Goal: Task Accomplishment & Management: Use online tool/utility

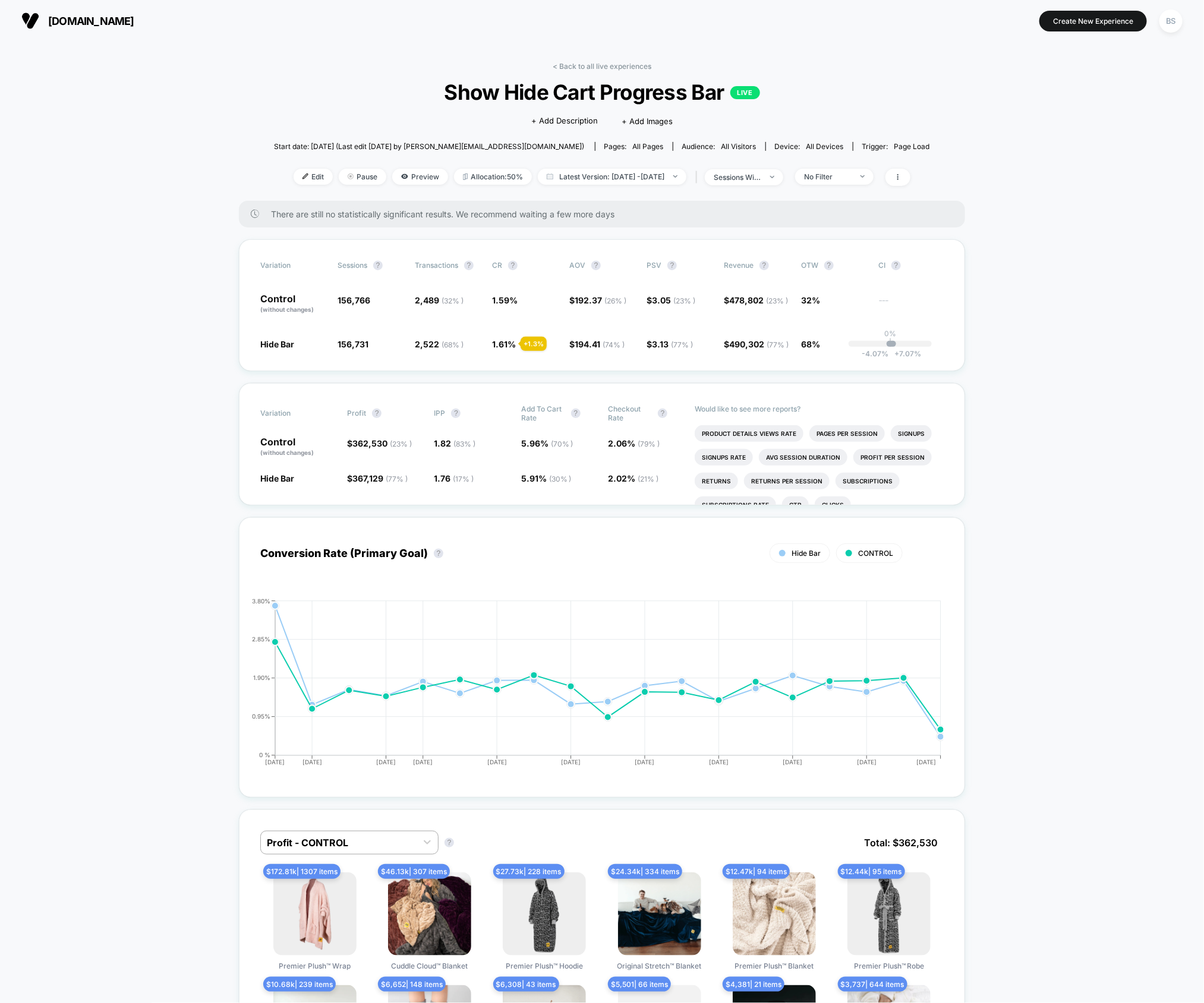
scroll to position [4, 0]
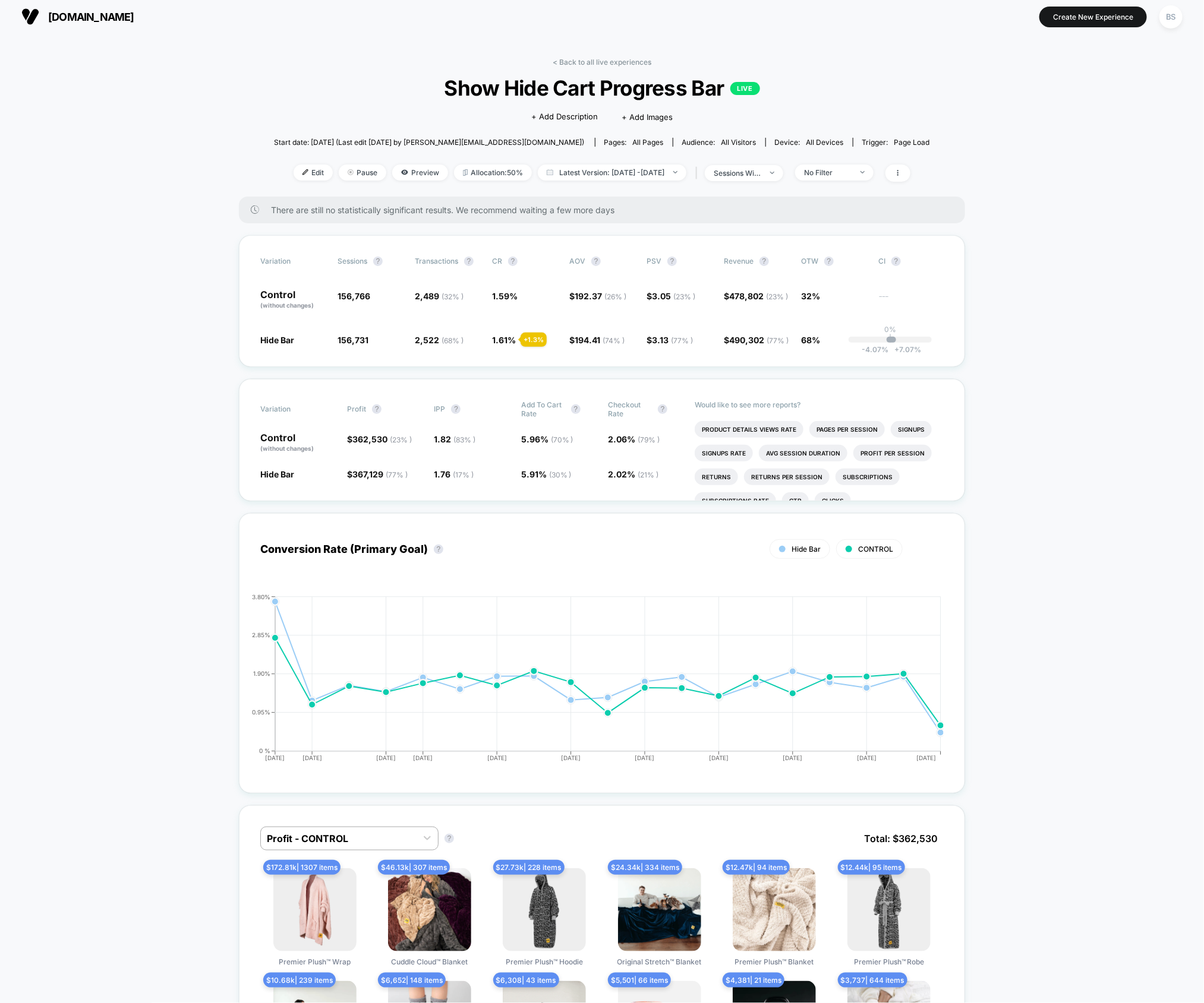
click at [566, 67] on div "< Back to all live experiences Show Hide Cart Progress Bar LIVE Click to edit e…" at bounding box center [602, 127] width 656 height 139
click at [563, 58] on link "< Back to all live experiences" at bounding box center [601, 62] width 98 height 9
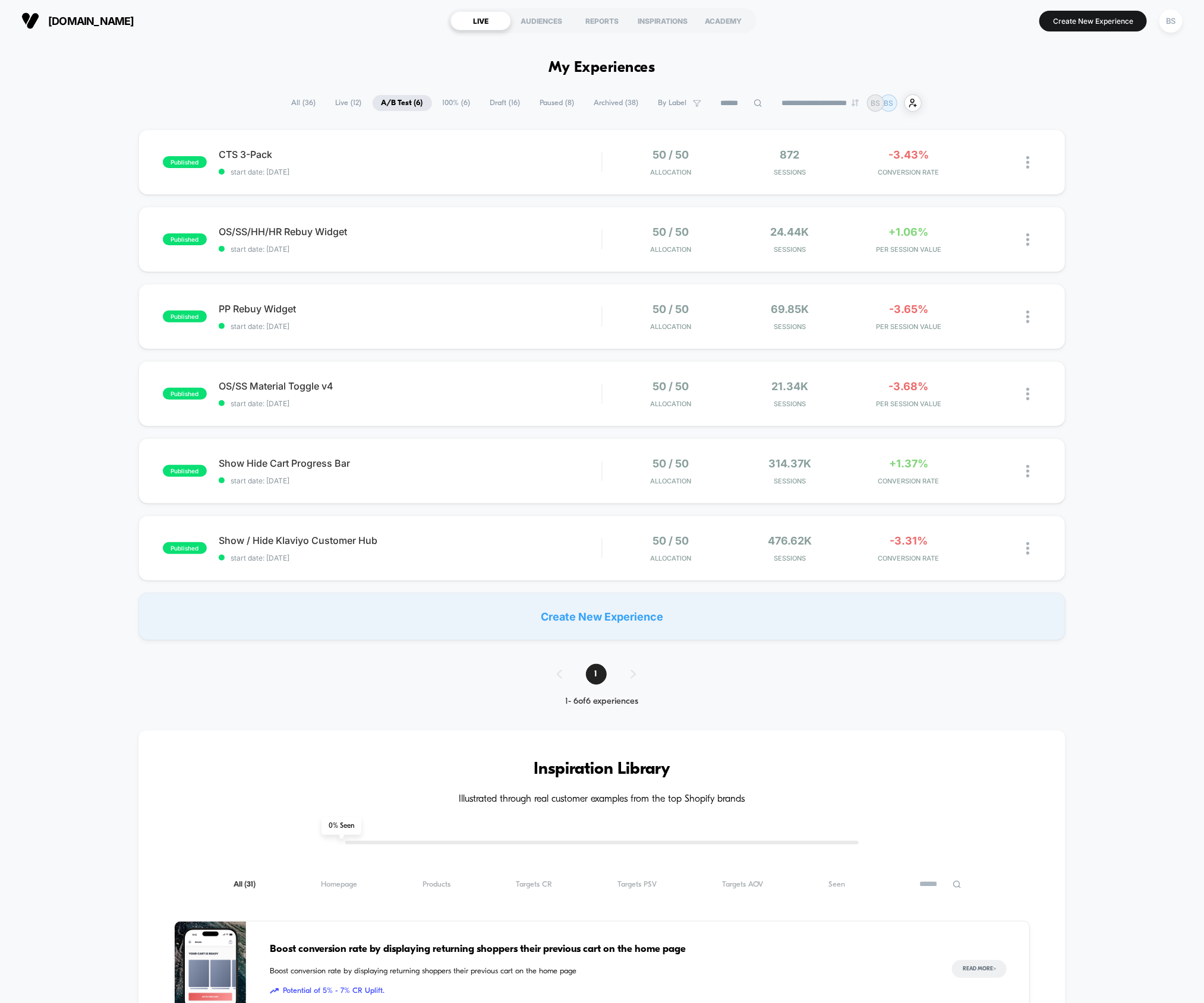
click at [444, 103] on span "100% ( 6 )" at bounding box center [457, 103] width 46 height 16
click at [561, 486] on div "published Mobile Sale Badge start date: [DATE] 100% Allocation 569.42k Sessions…" at bounding box center [602, 471] width 927 height 65
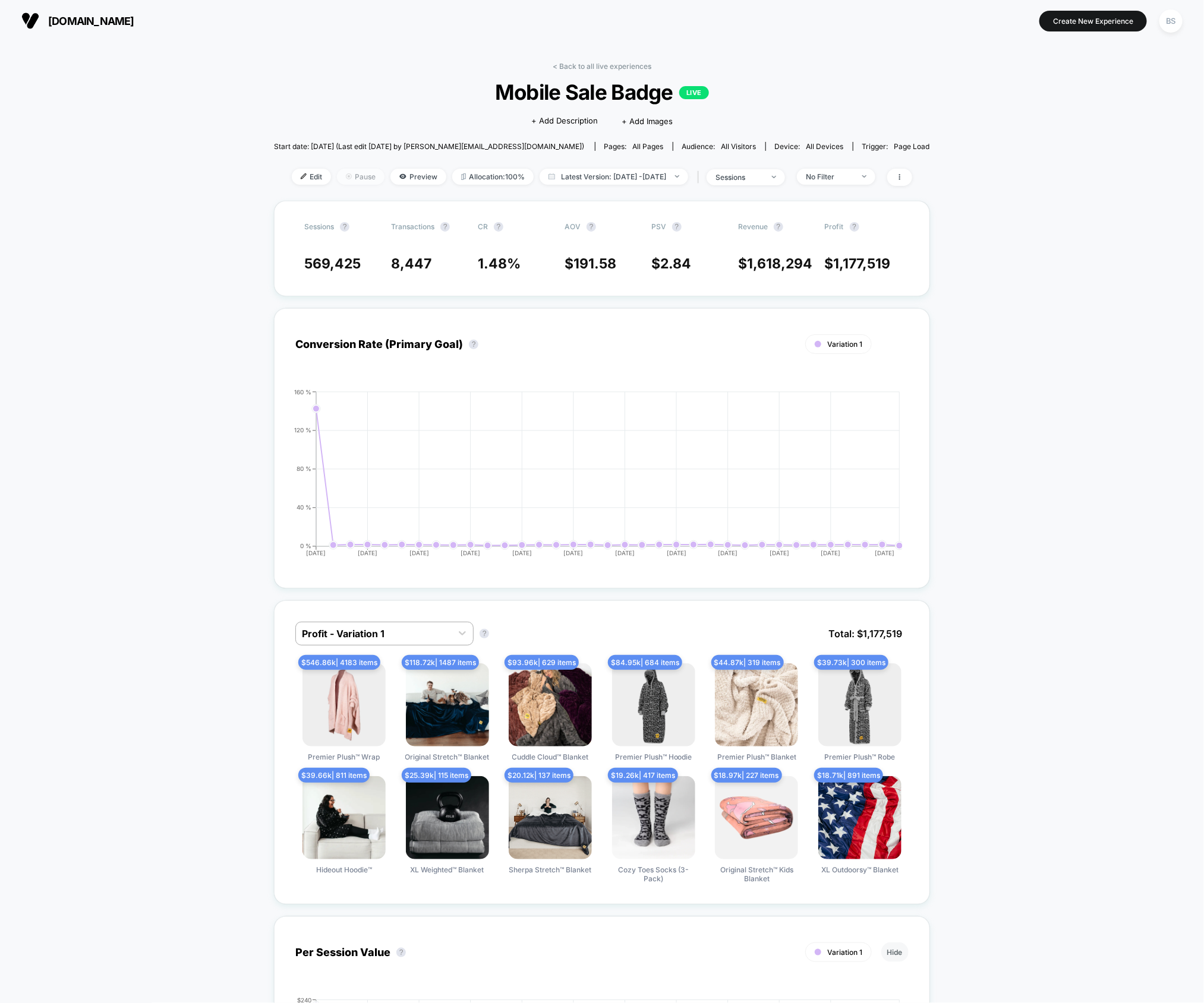
click at [345, 180] on span "Pause" at bounding box center [361, 177] width 47 height 16
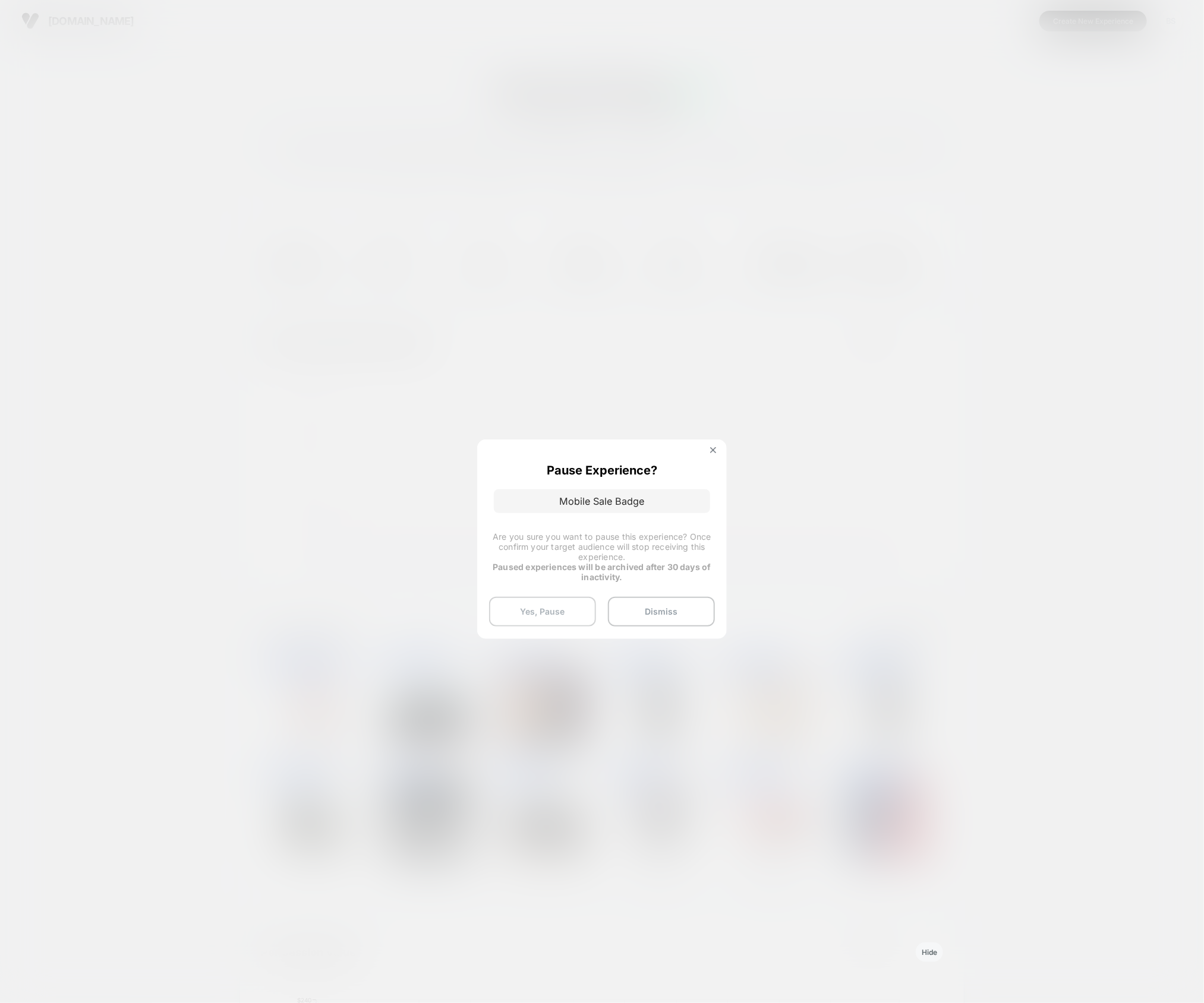
click at [523, 615] on button "Yes, Pause" at bounding box center [542, 611] width 107 height 30
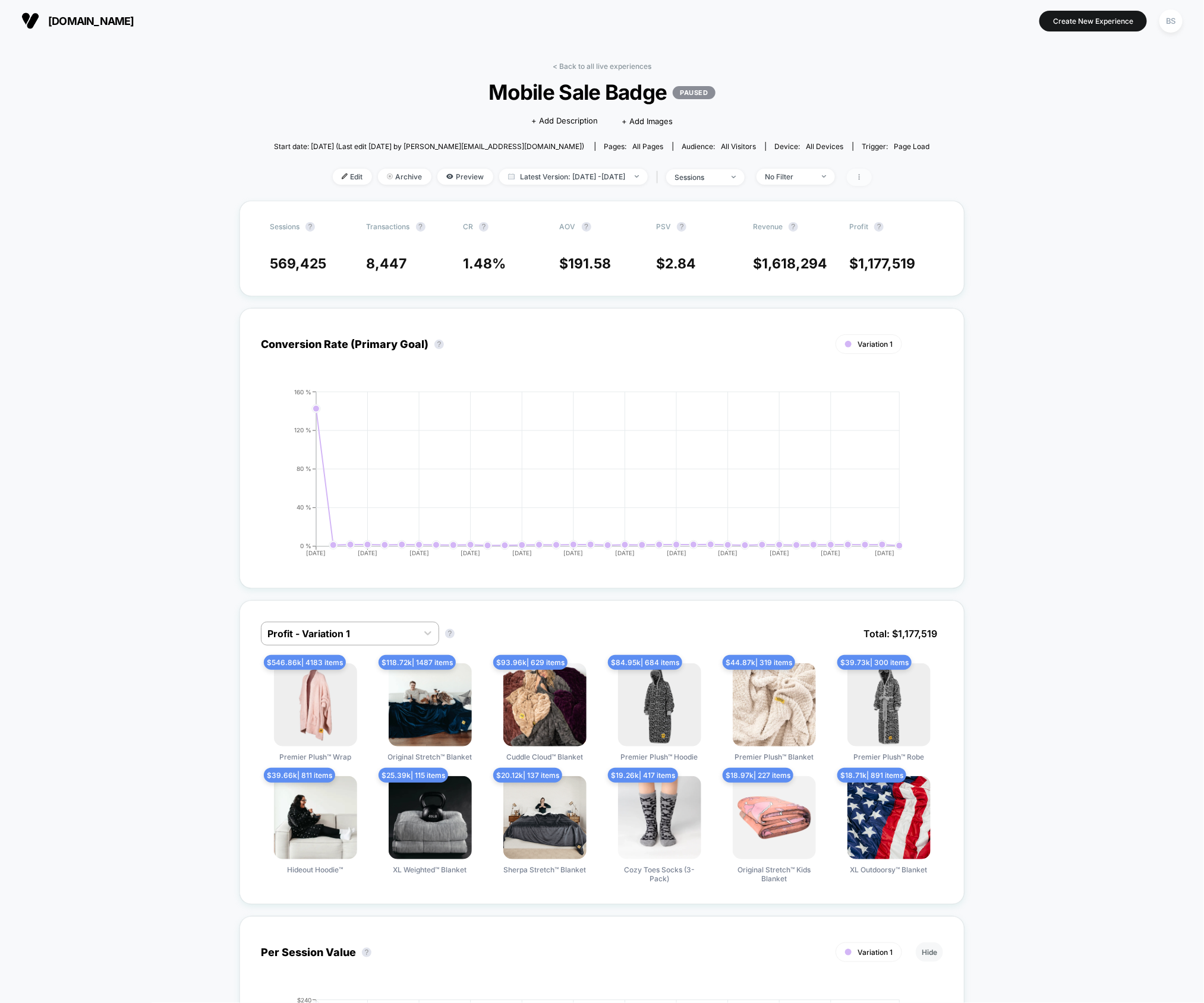
drag, startPoint x: 870, startPoint y: 166, endPoint x: 874, endPoint y: 177, distance: 11.7
click at [871, 167] on div "< Back to all live experiences Mobile Sale Badge PAUSED Click to edit experienc…" at bounding box center [602, 131] width 656 height 139
click at [863, 177] on icon at bounding box center [860, 177] width 7 height 7
click at [577, 71] on div "< Back to all live experiences Mobile Sale Badge PAUSED Click to edit experienc…" at bounding box center [602, 131] width 656 height 139
click at [578, 67] on link "< Back to all live experiences" at bounding box center [601, 66] width 98 height 9
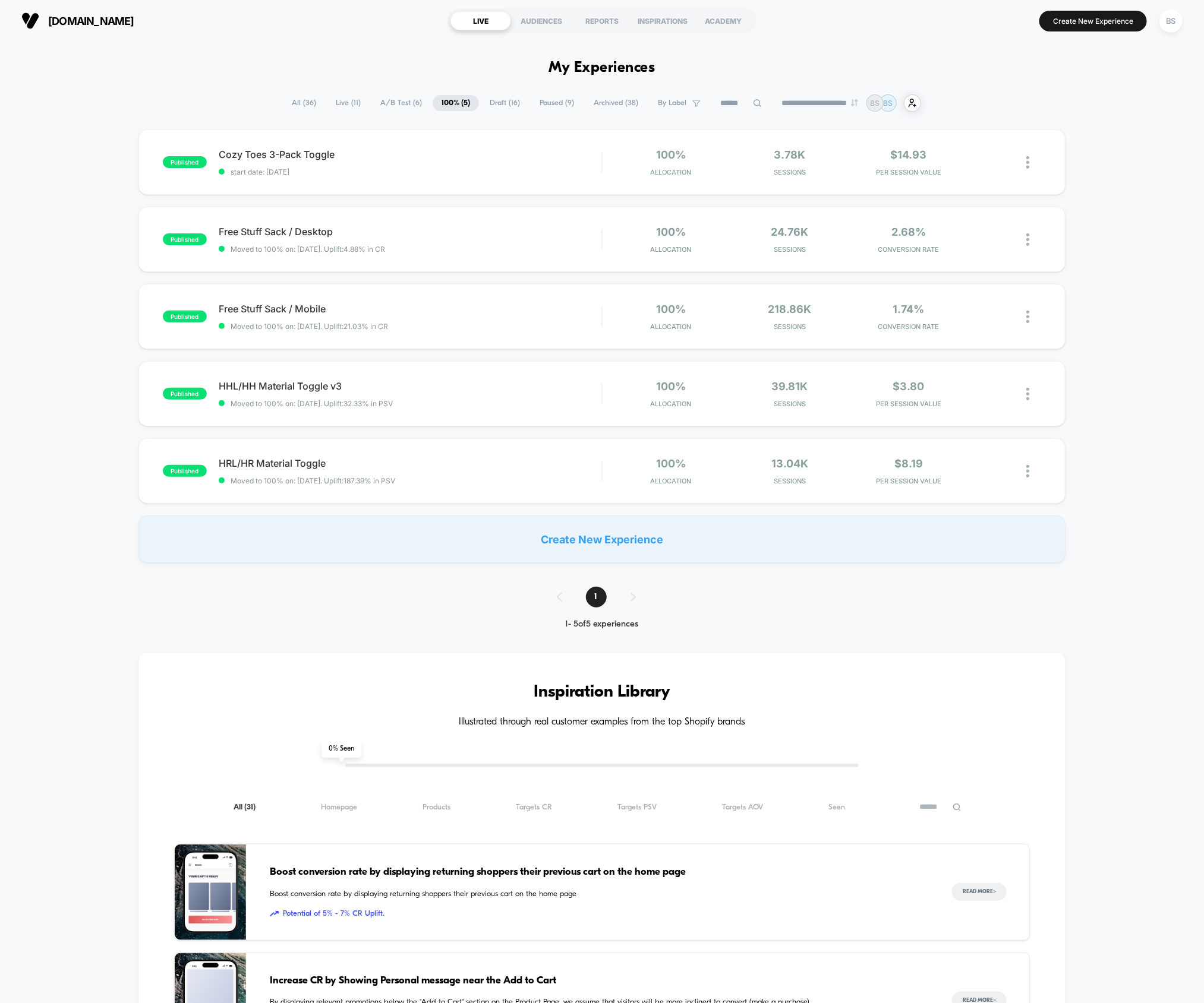
click at [540, 101] on span "Paused ( 9 )" at bounding box center [557, 103] width 53 height 16
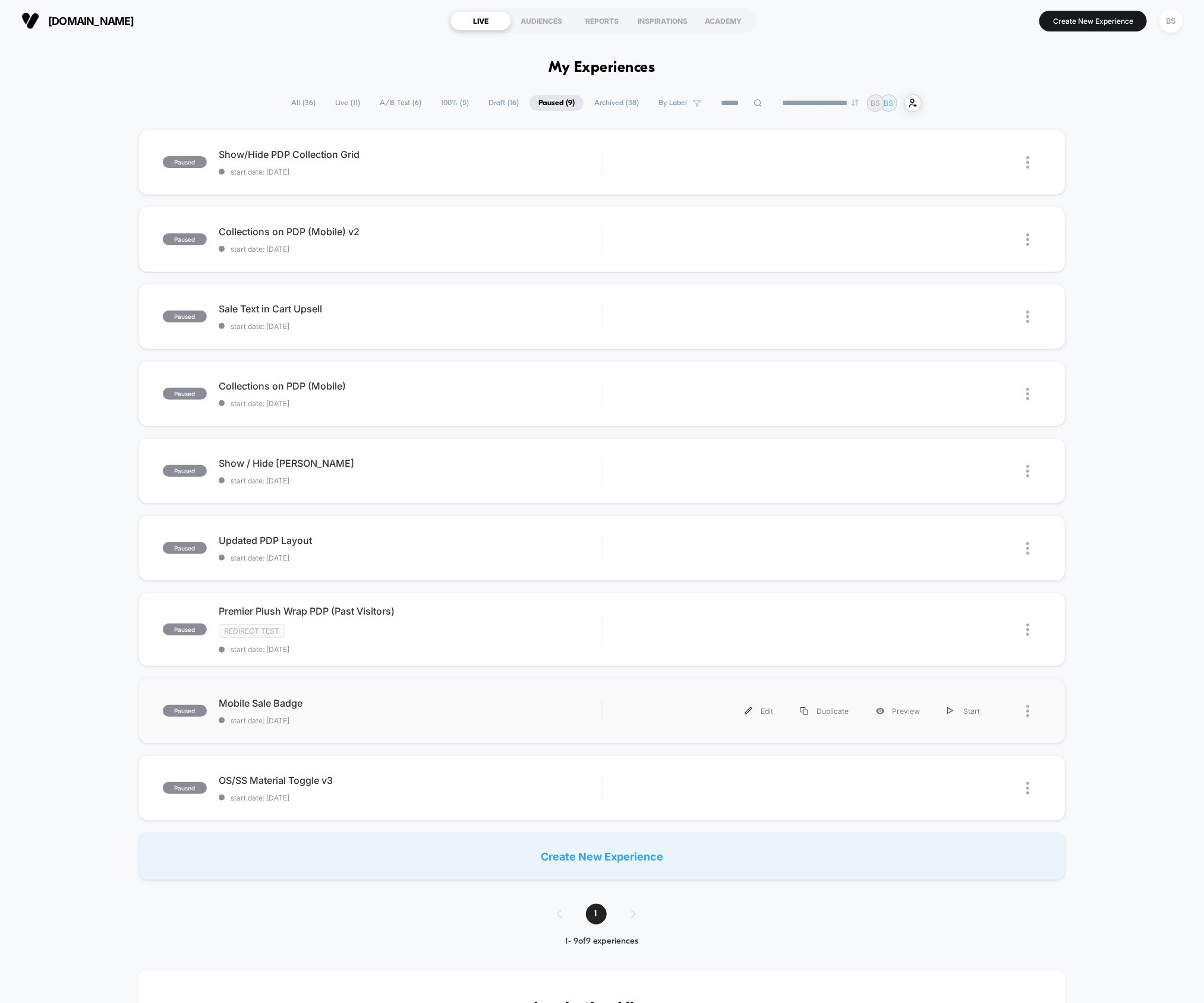
click at [1032, 714] on div at bounding box center [1034, 711] width 15 height 27
click at [832, 704] on div "Duplicate" at bounding box center [824, 711] width 76 height 27
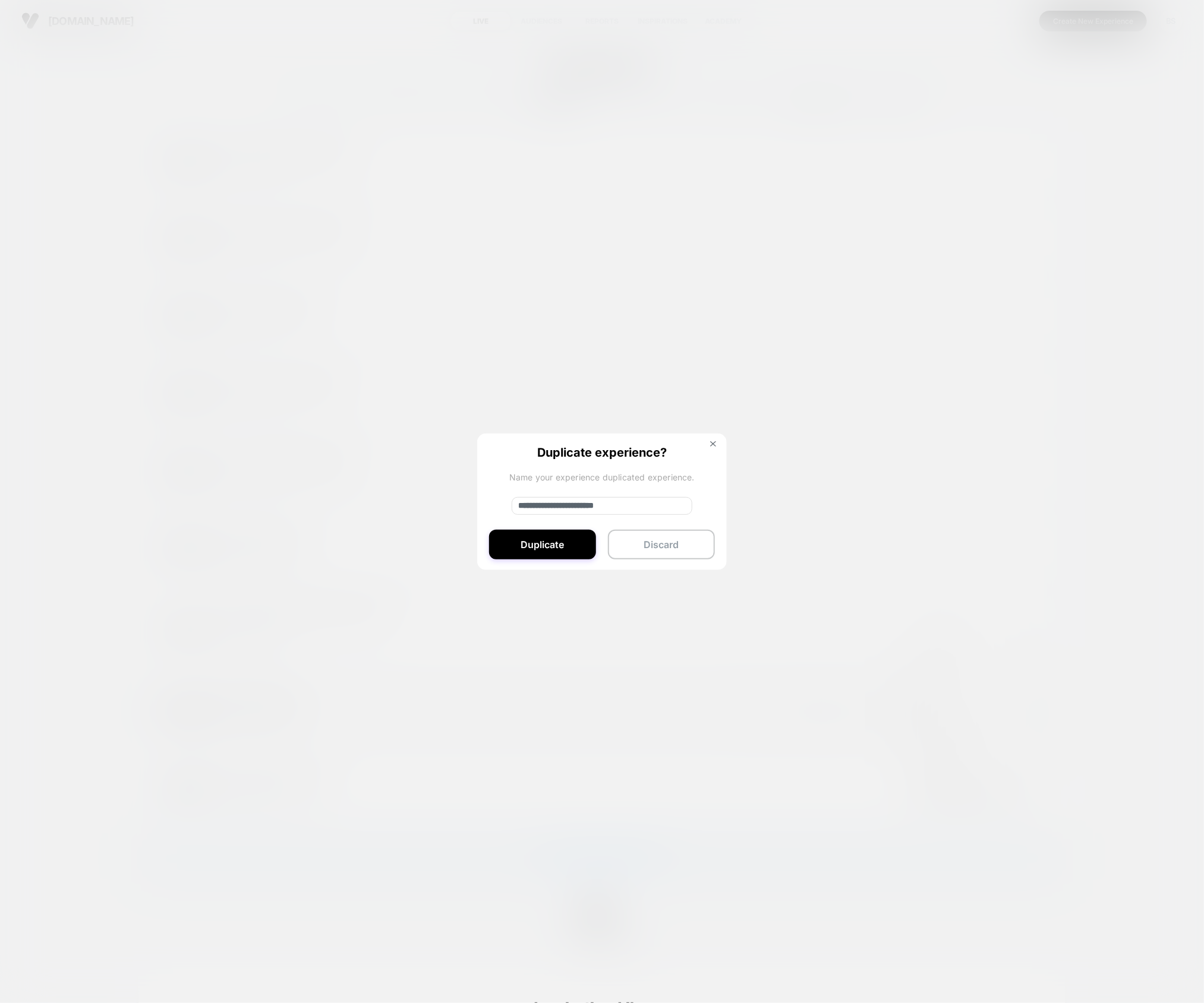
drag, startPoint x: 563, startPoint y: 506, endPoint x: 503, endPoint y: 501, distance: 60.2
click at [503, 501] on div "**********" at bounding box center [601, 503] width 250 height 138
type input "**********"
click at [525, 558] on button "Duplicate" at bounding box center [542, 545] width 107 height 30
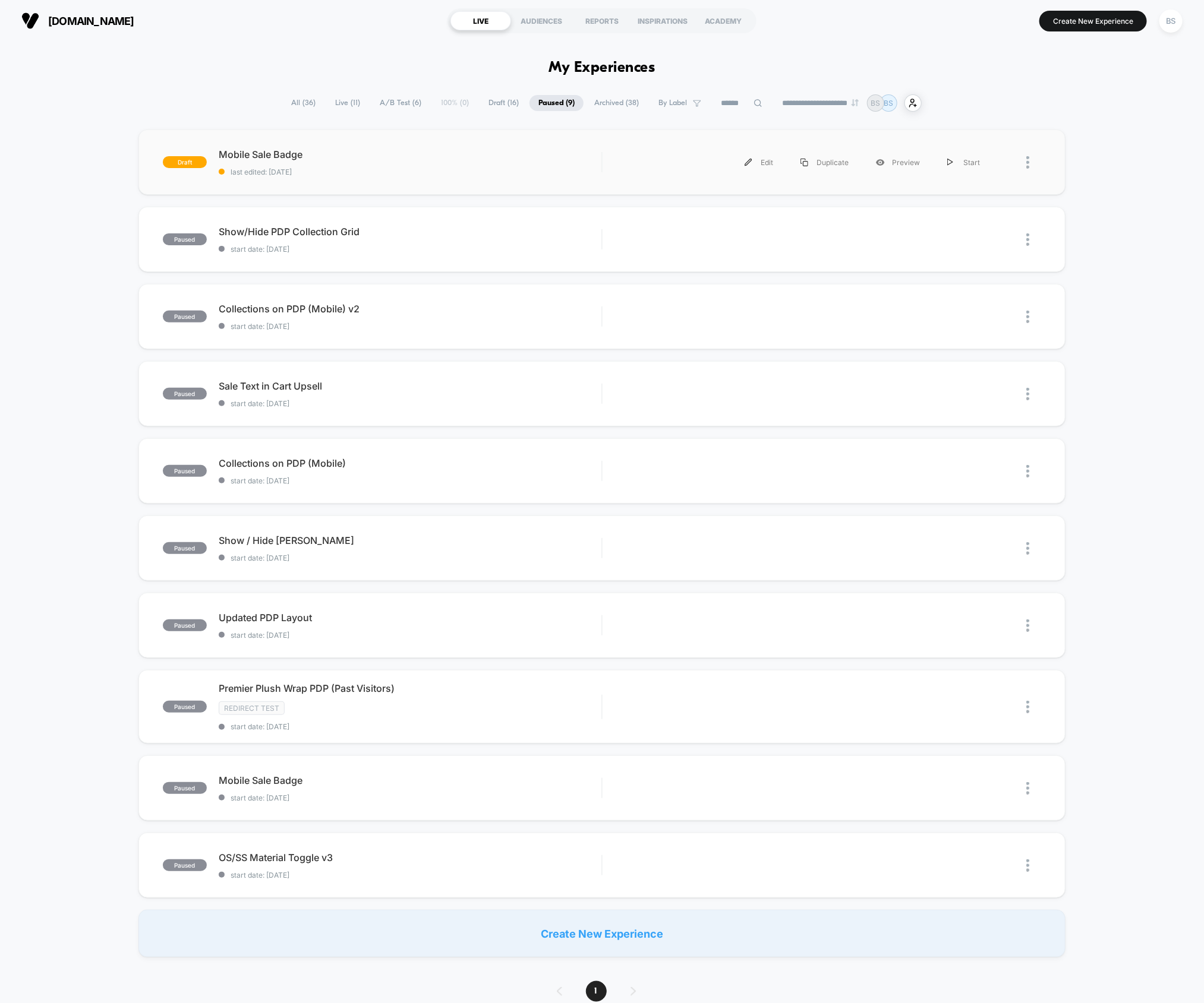
click at [394, 180] on div "draft Mobile Sale Badge last edited: [DATE] Edit Duplicate Preview Start" at bounding box center [602, 162] width 927 height 65
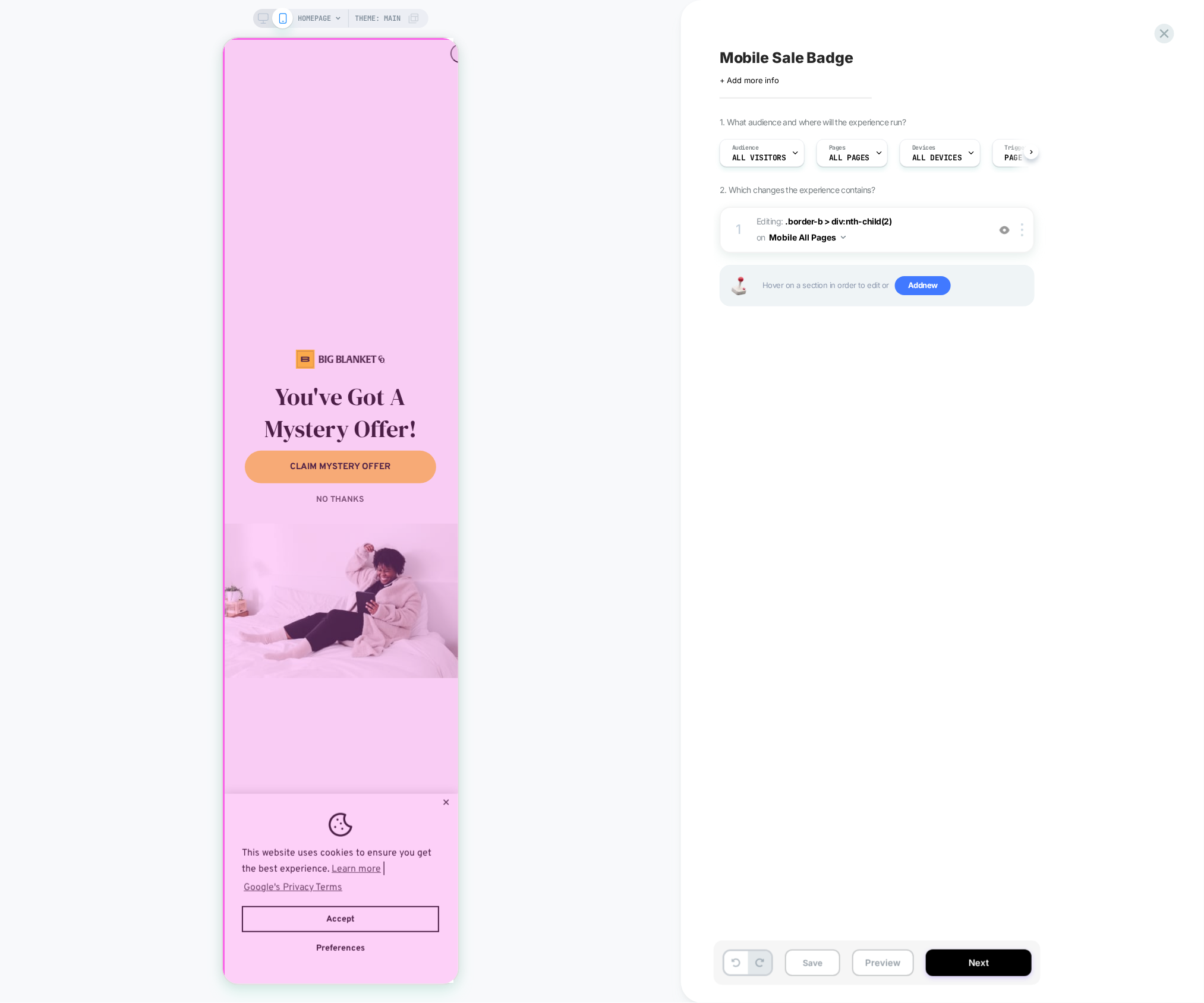
click at [445, 57] on div at bounding box center [341, 512] width 236 height 947
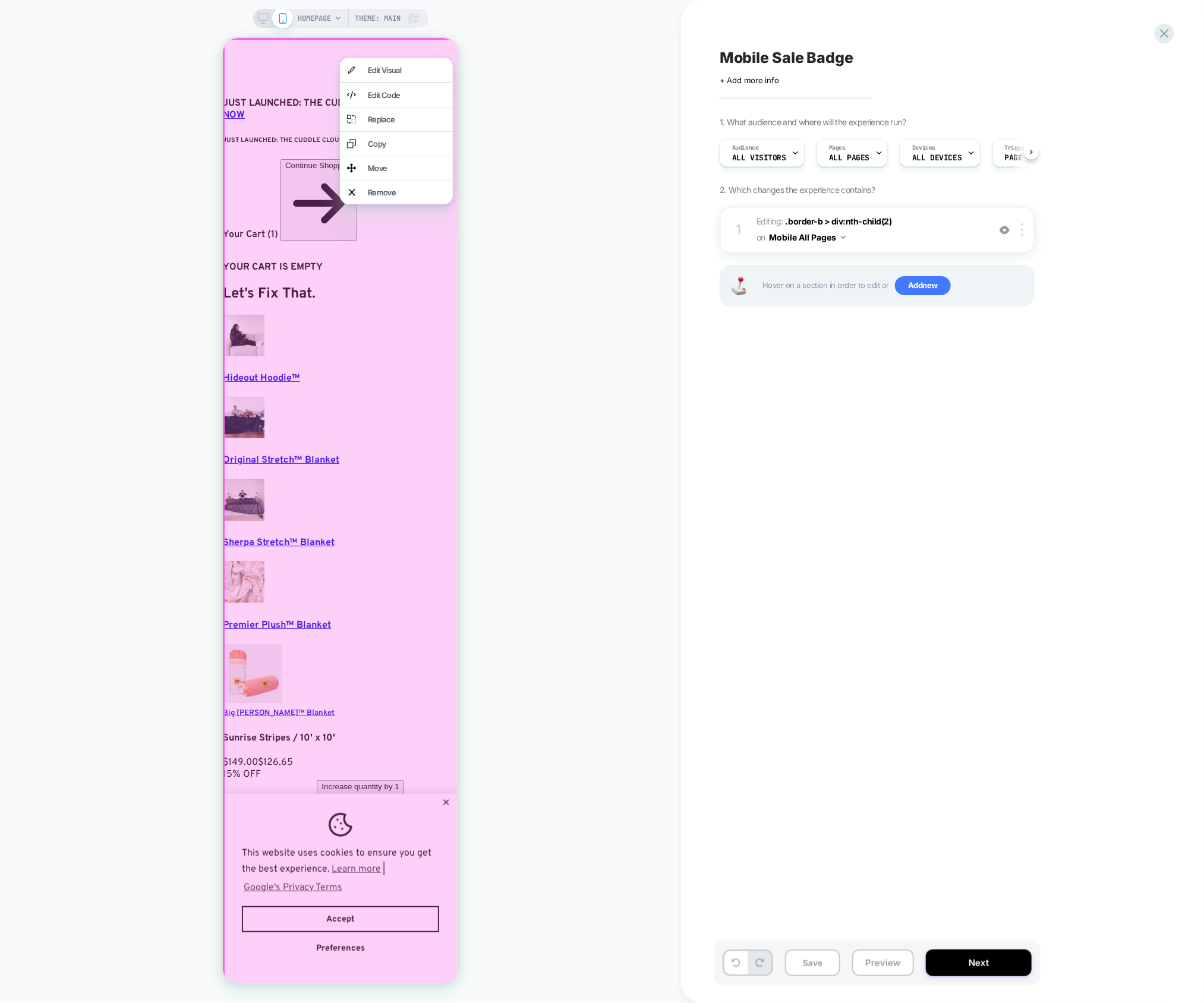
click at [246, 81] on div at bounding box center [341, 513] width 239 height 951
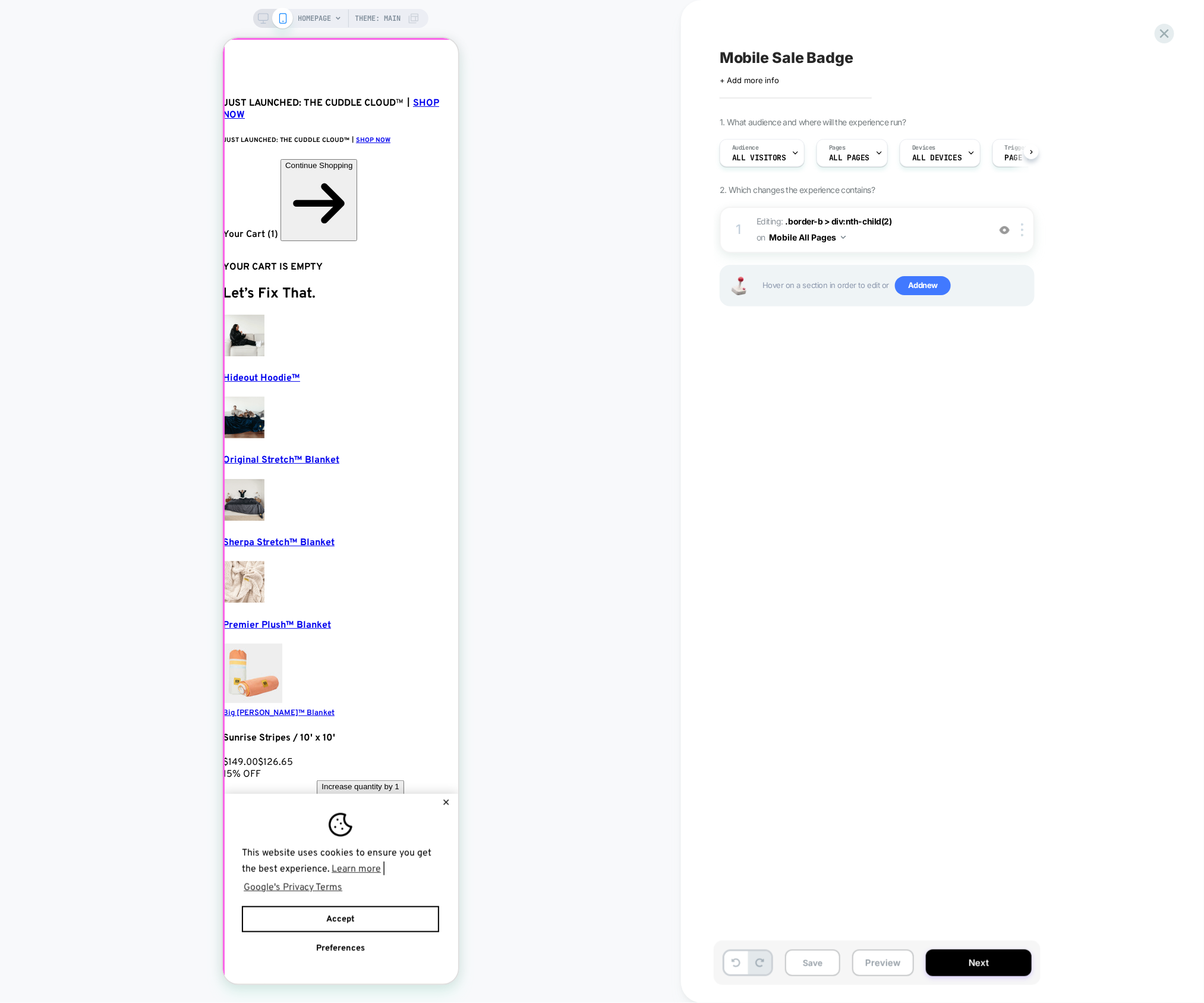
click at [238, 77] on div at bounding box center [341, 512] width 236 height 947
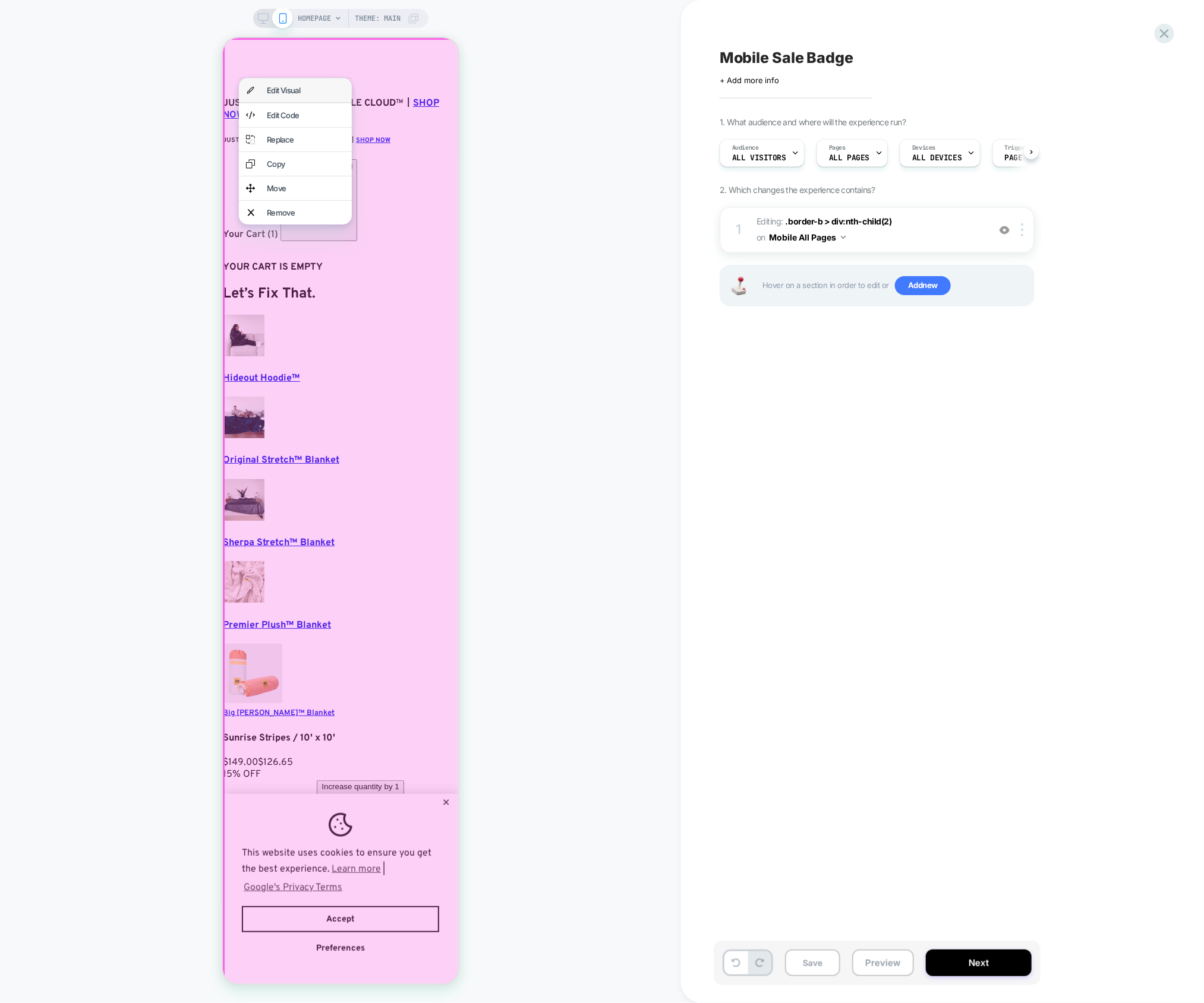
click at [344, 78] on div "Edit Visual" at bounding box center [295, 90] width 113 height 24
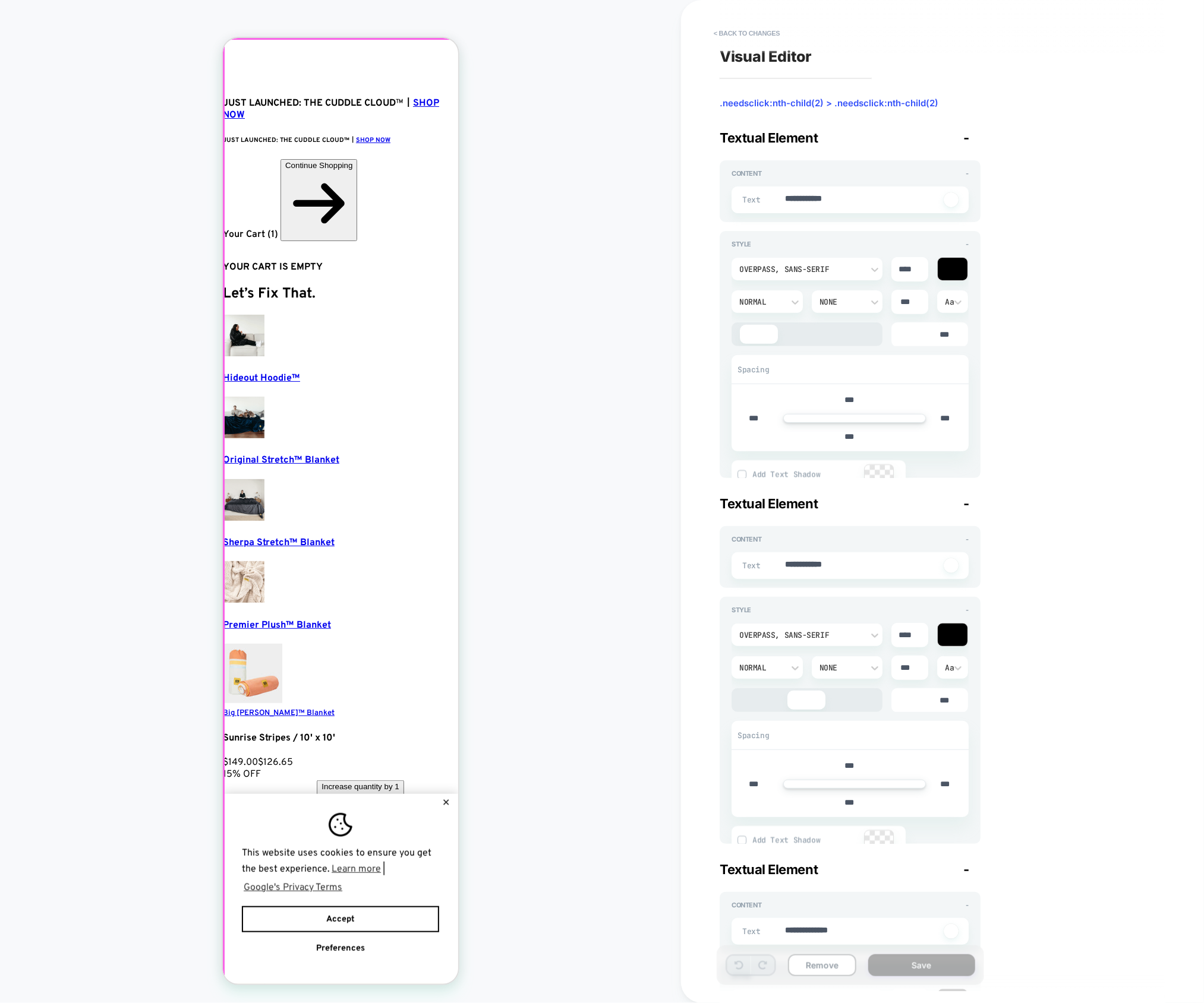
click at [244, 76] on div at bounding box center [341, 512] width 236 height 947
type textarea "*"
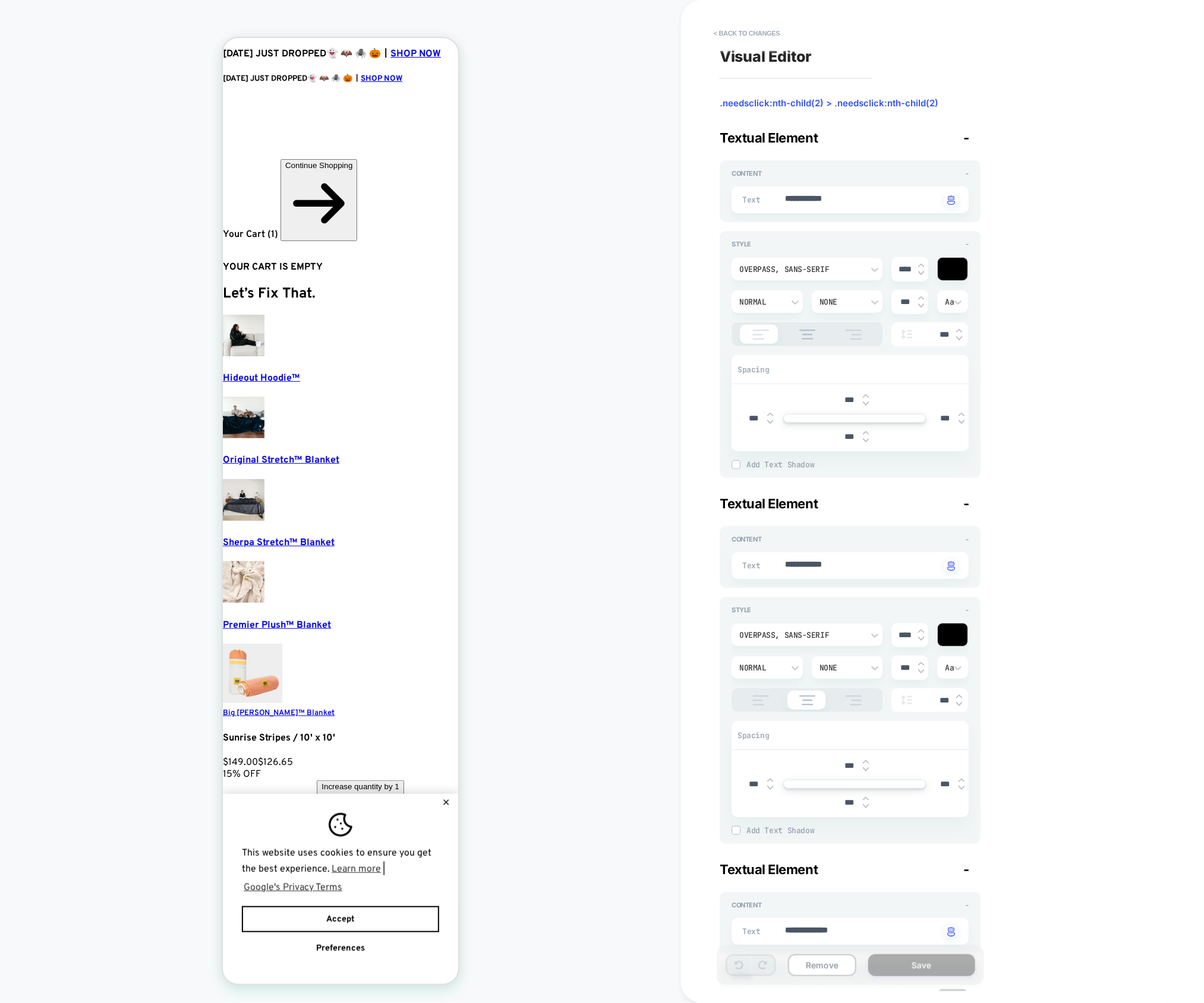
click at [735, 107] on span ".needsclick:nth-child(2) > .needsclick:nth-child(2)" at bounding box center [850, 104] width 261 height 12
click at [726, 38] on button "< Back to changes" at bounding box center [747, 33] width 78 height 19
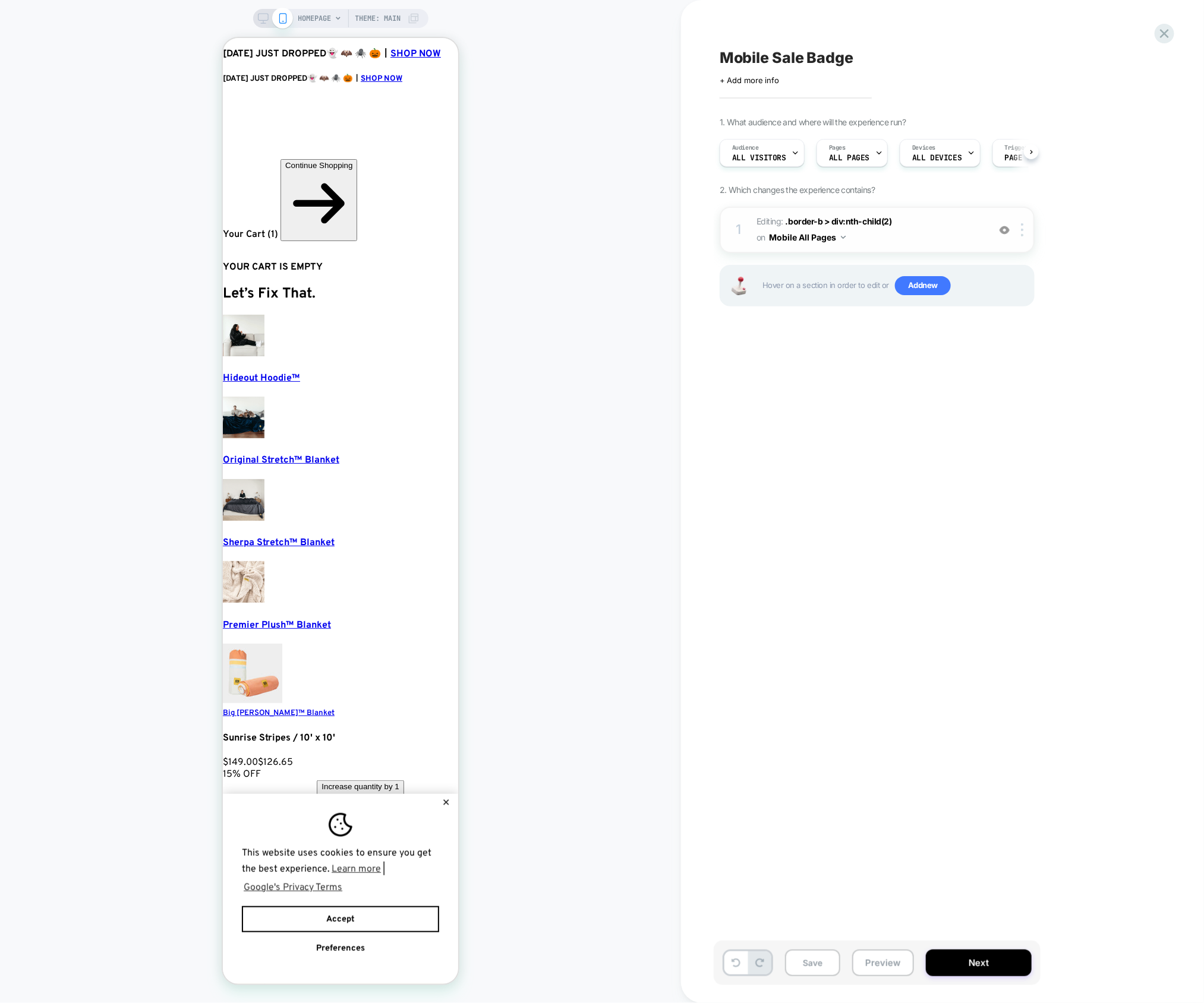
click at [835, 236] on div "1 Editing : .border-b > div:nth-child(2) .border-b > div:nth-child(2) on Mobile…" at bounding box center [877, 229] width 315 height 47
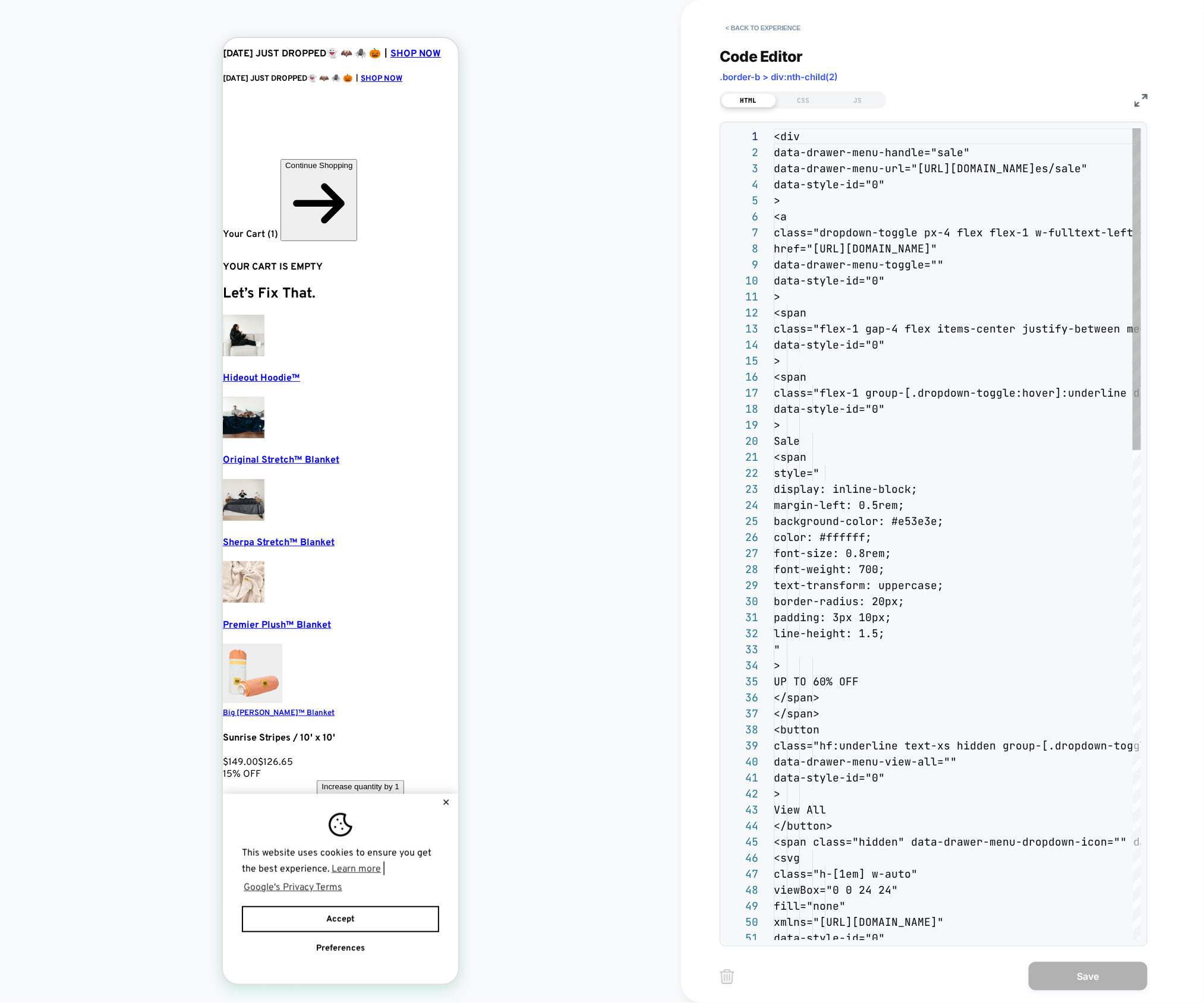
scroll to position [161, 0]
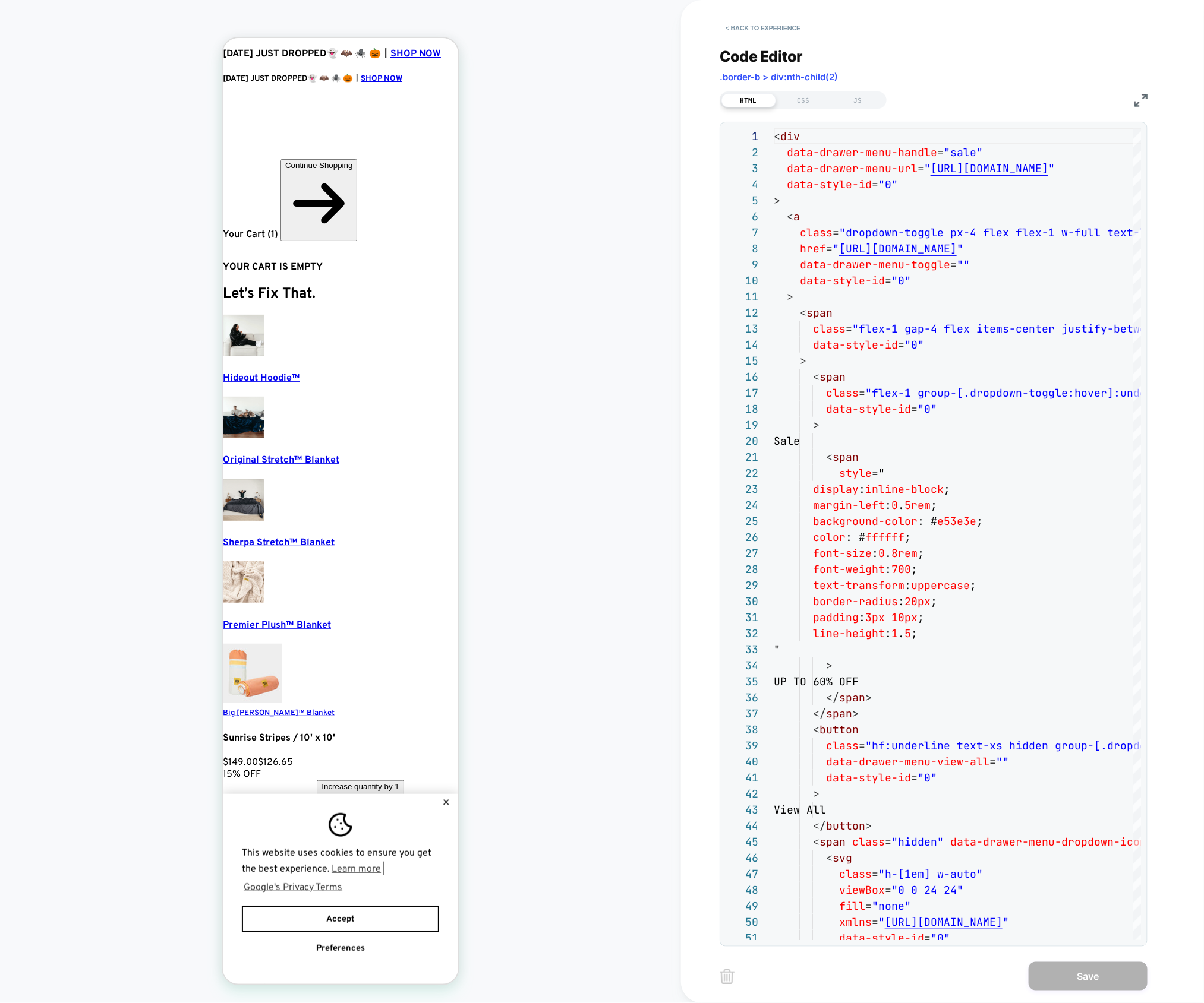
click at [809, 78] on span ".border-b > div:nth-child(2)" at bounding box center [779, 76] width 118 height 11
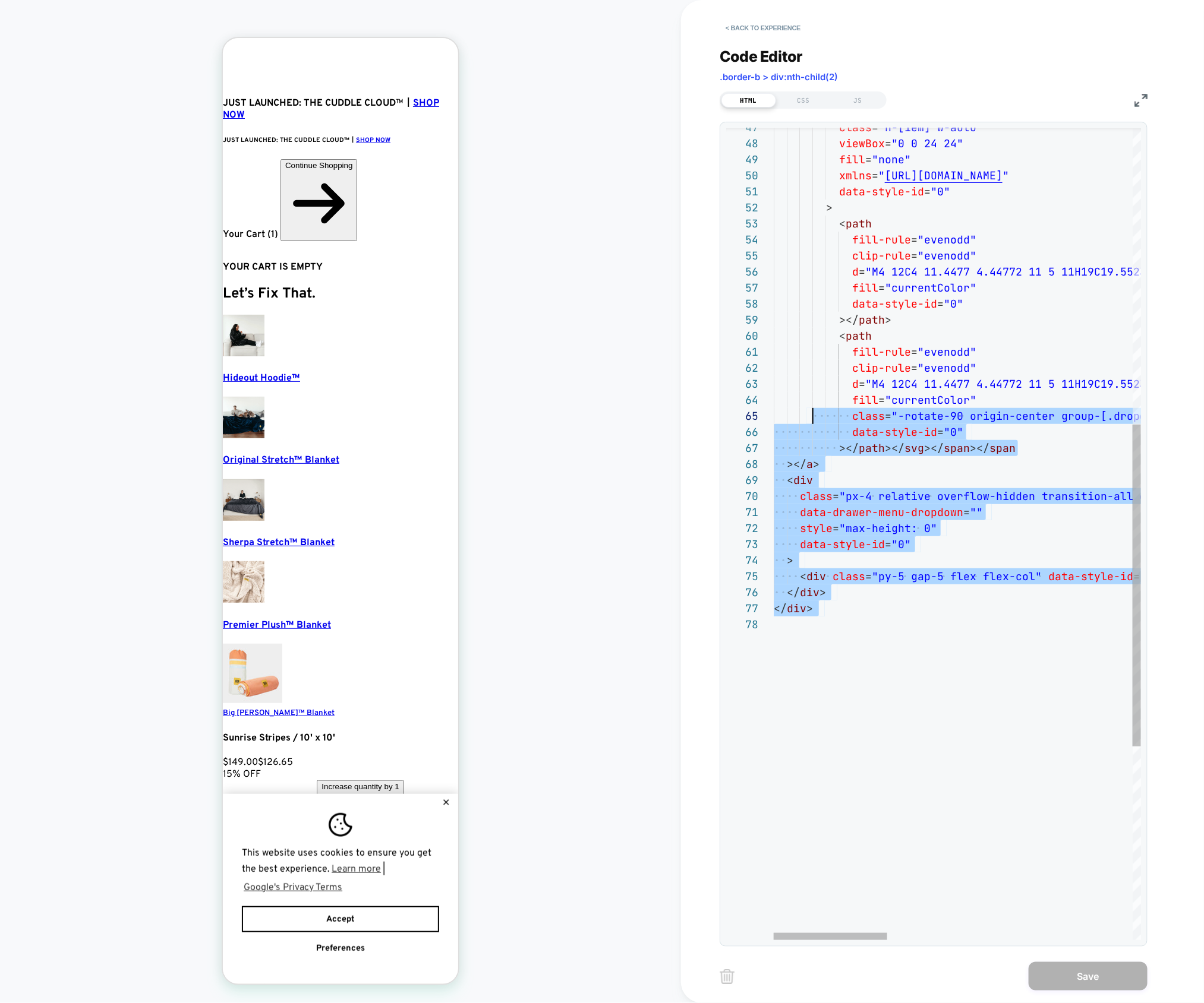
scroll to position [0, 0]
type textarea "**********"
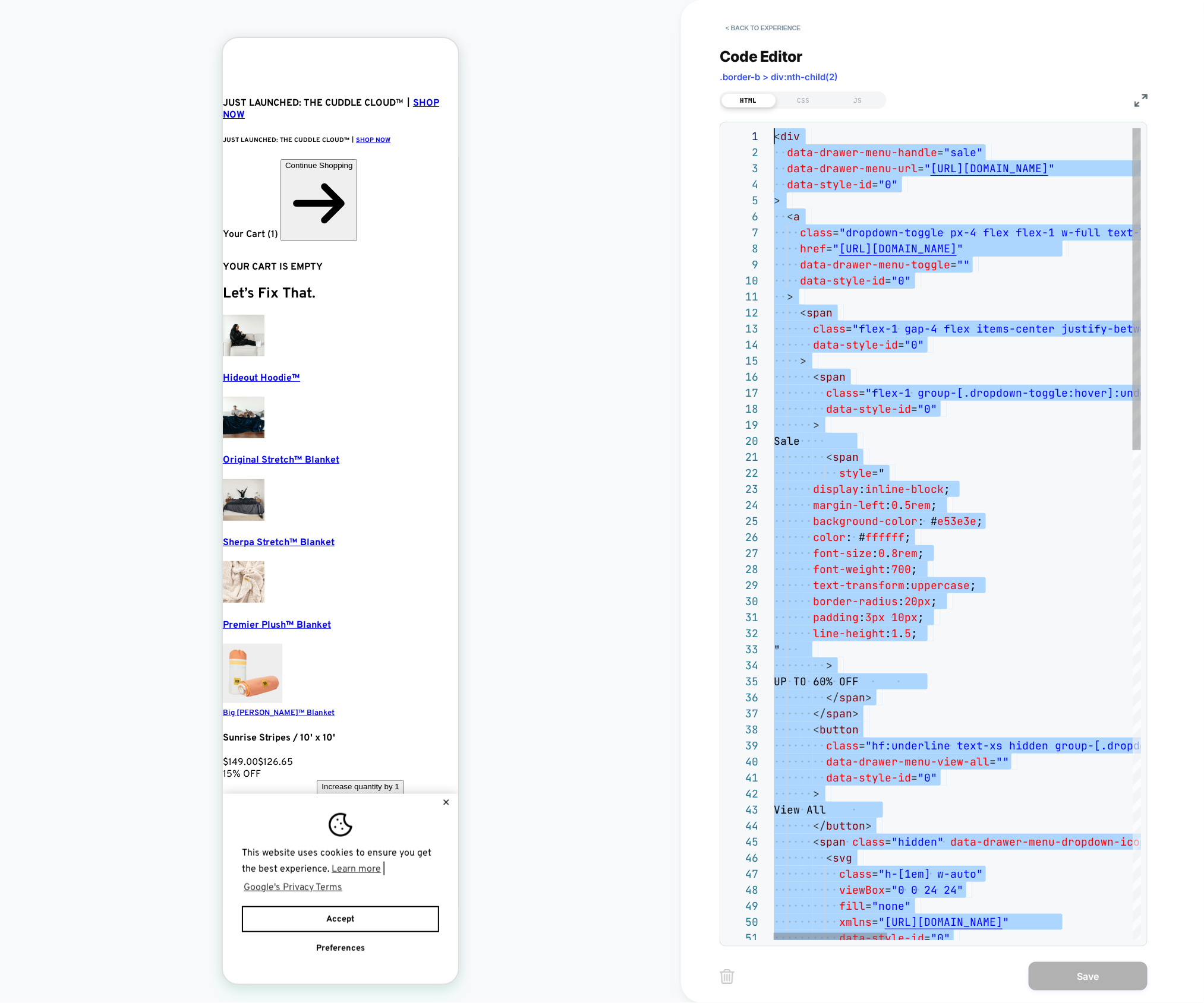
drag, startPoint x: 880, startPoint y: 619, endPoint x: 635, endPoint y: -131, distance: 789.0
click at [635, 0] on html "HOMEPAGE Theme: MAIN < Back to experience Code Editor .border-b > div:nth-child…" at bounding box center [602, 501] width 1204 height 1003
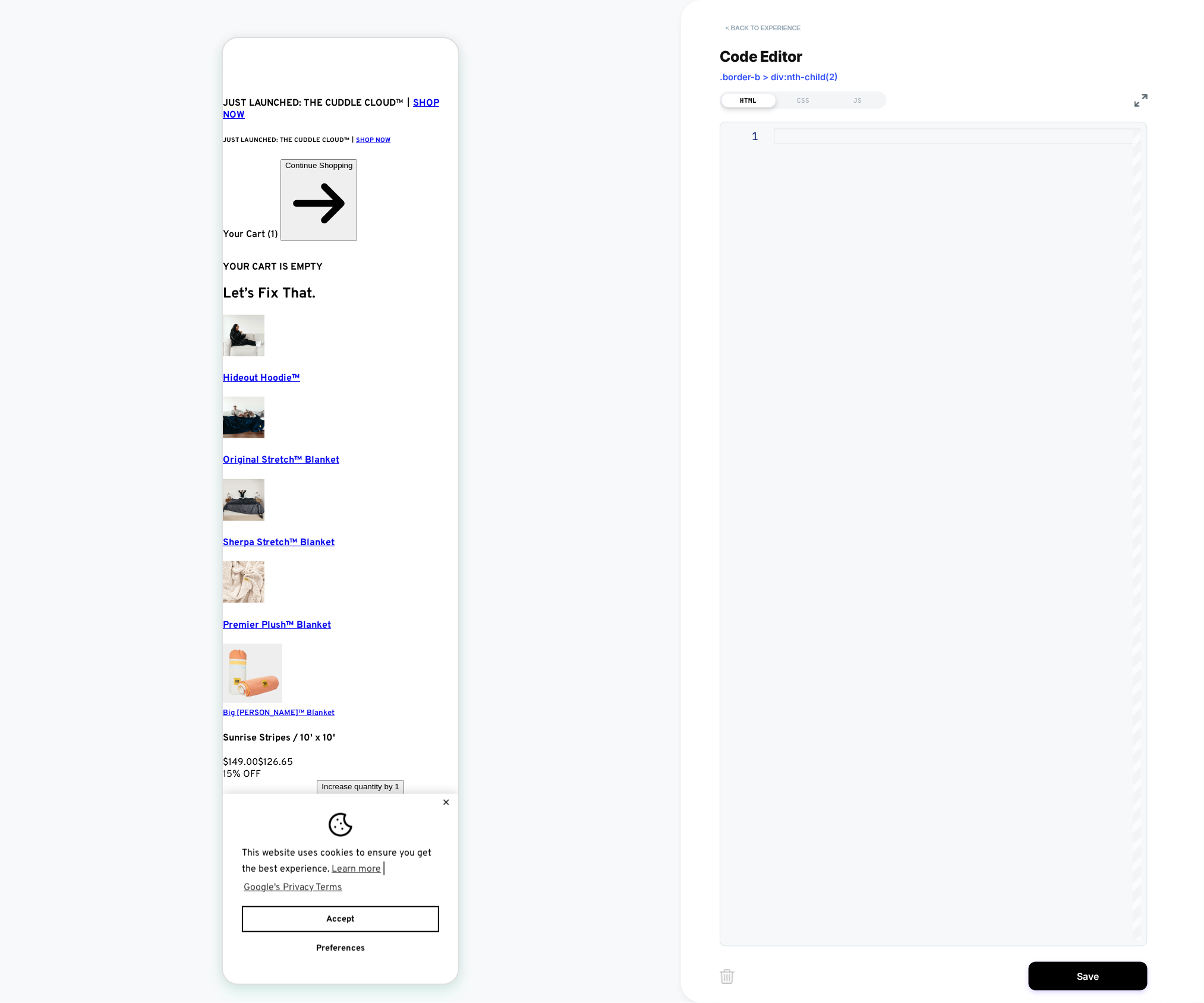
click at [747, 26] on button "< Back to experience" at bounding box center [763, 28] width 87 height 19
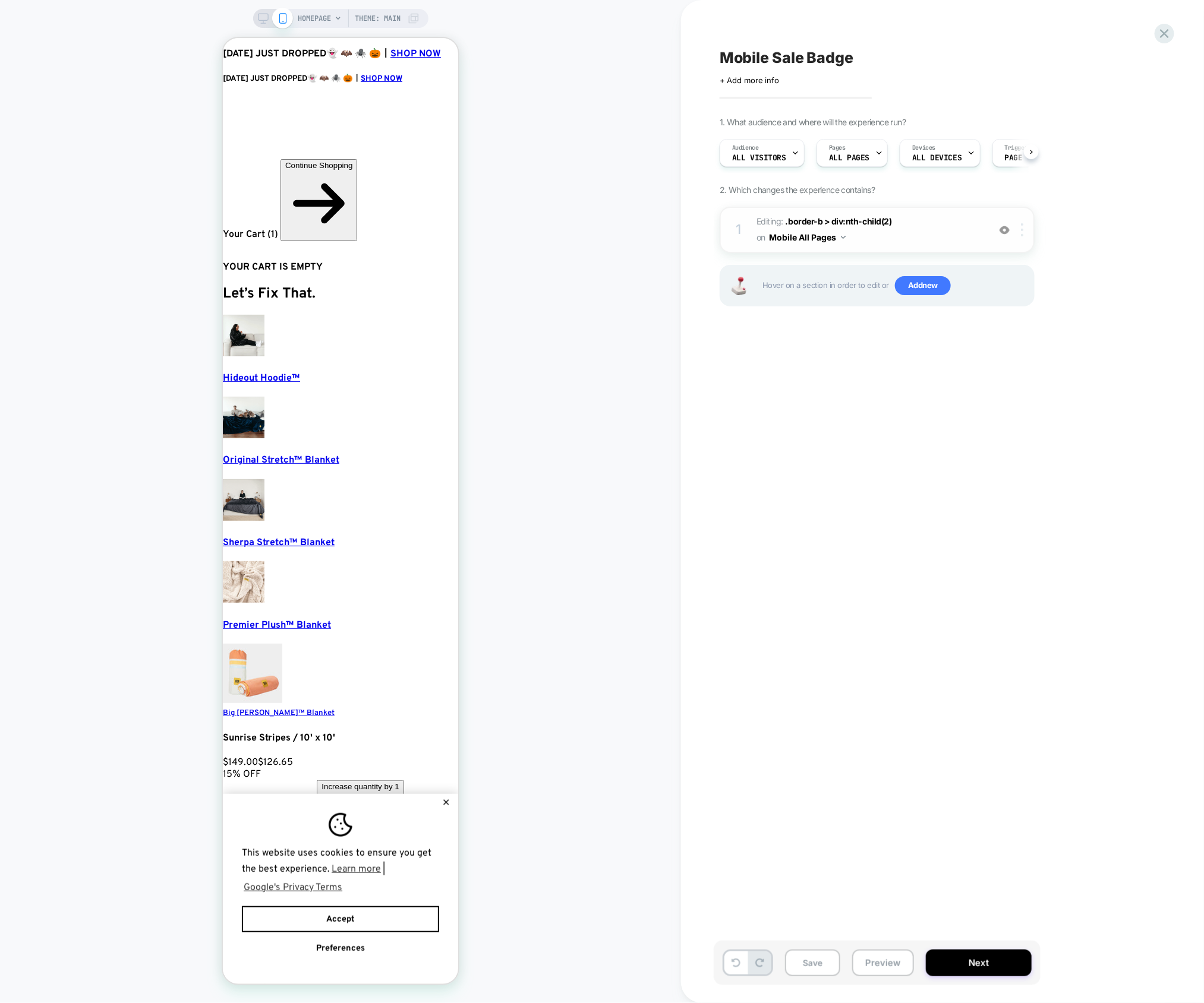
click at [1018, 229] on div at bounding box center [1024, 230] width 19 height 13
click at [997, 391] on div "Delete" at bounding box center [1023, 387] width 106 height 32
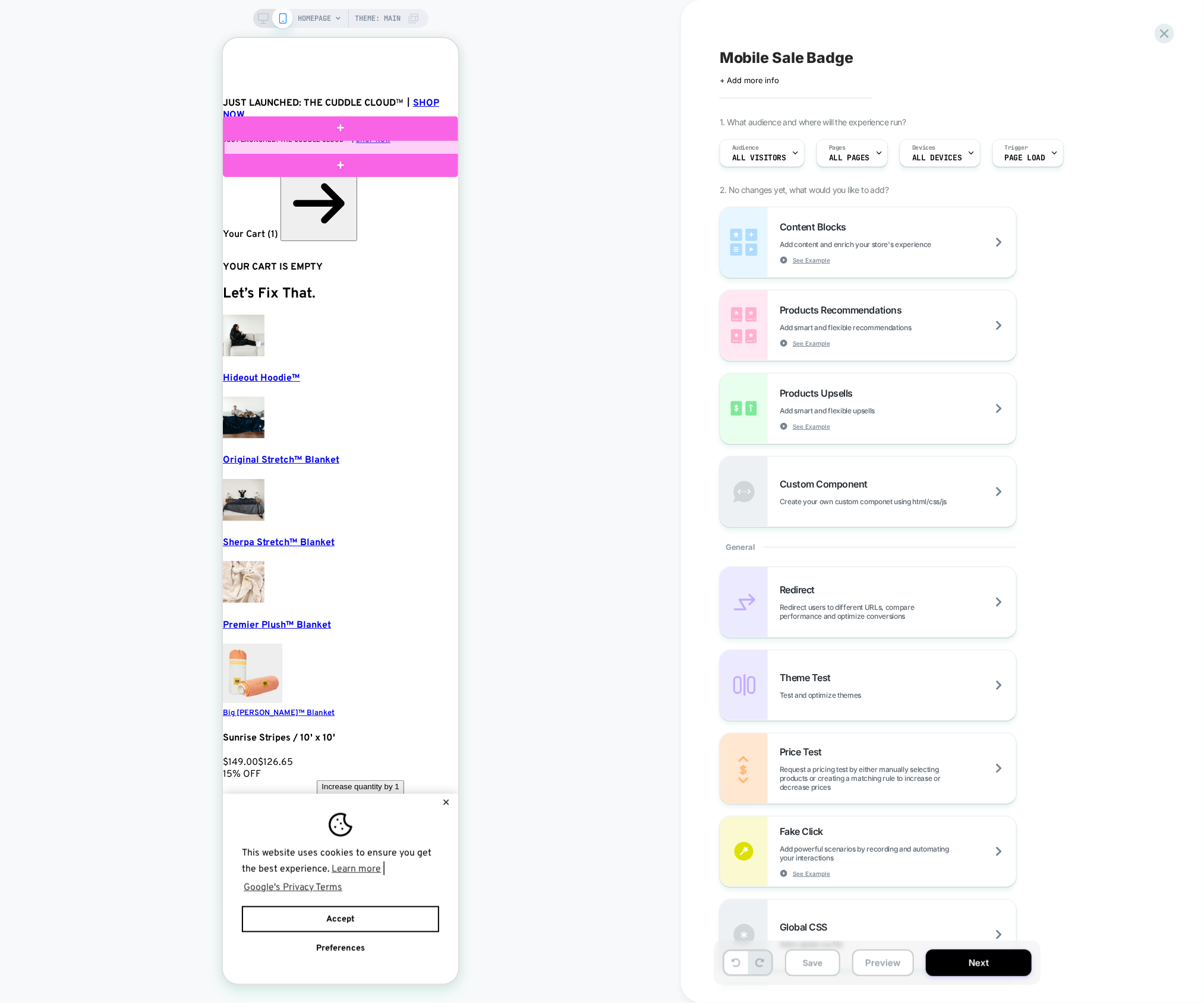
click at [252, 147] on div at bounding box center [341, 147] width 235 height 15
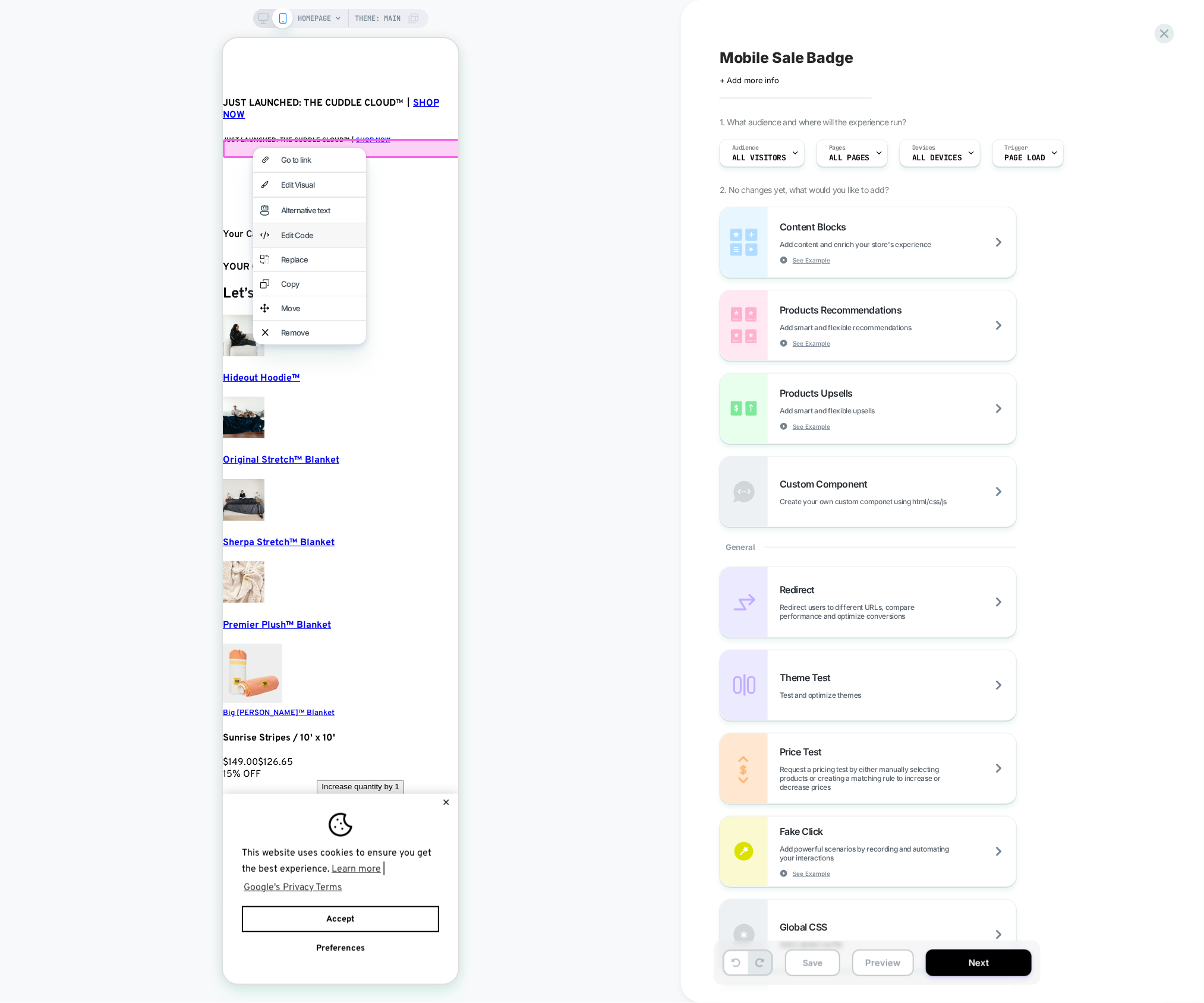
click at [315, 239] on div "Edit Code" at bounding box center [319, 235] width 78 height 10
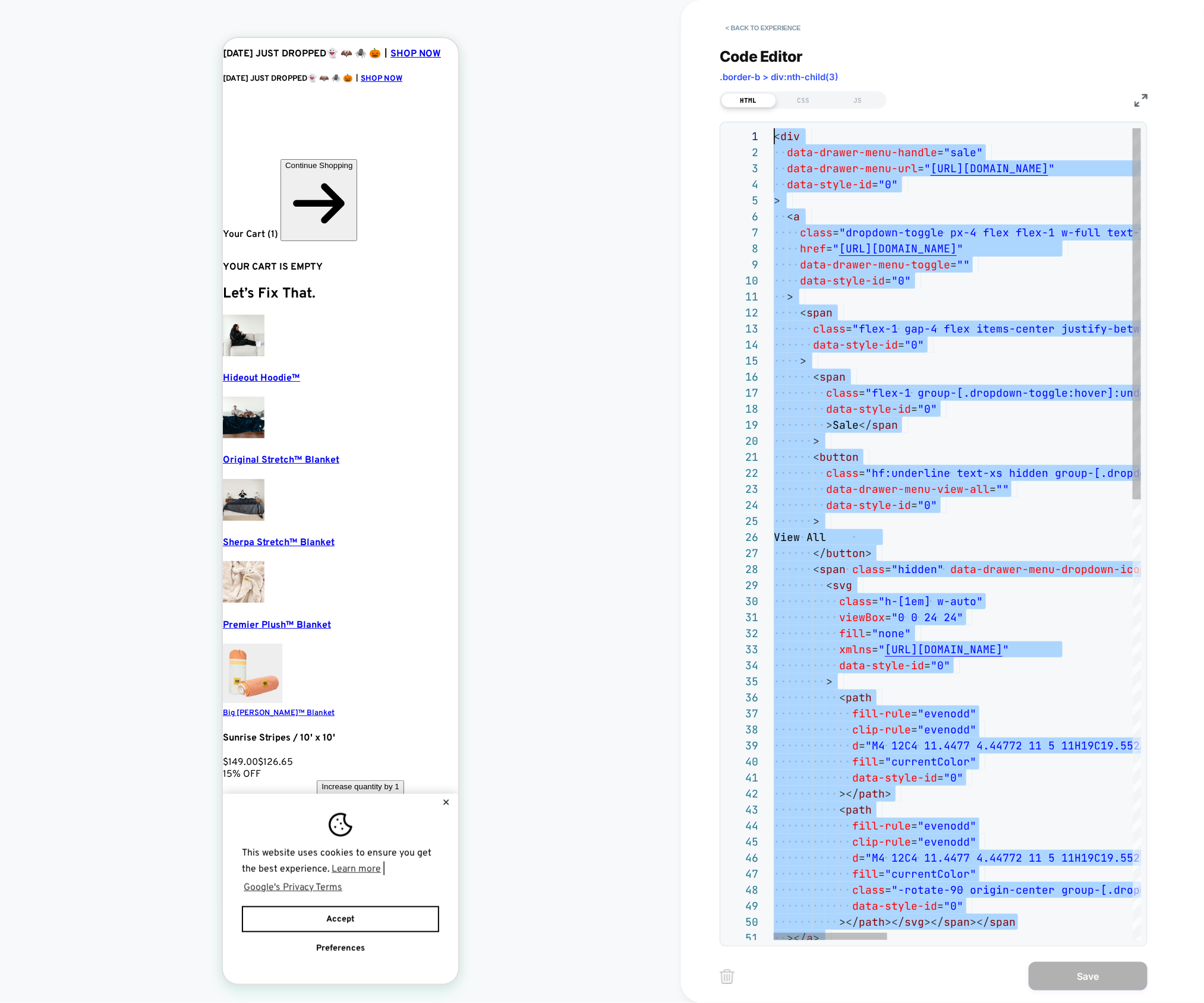
drag, startPoint x: 736, startPoint y: 302, endPoint x: 627, endPoint y: -131, distance: 446.5
type textarea "**********"
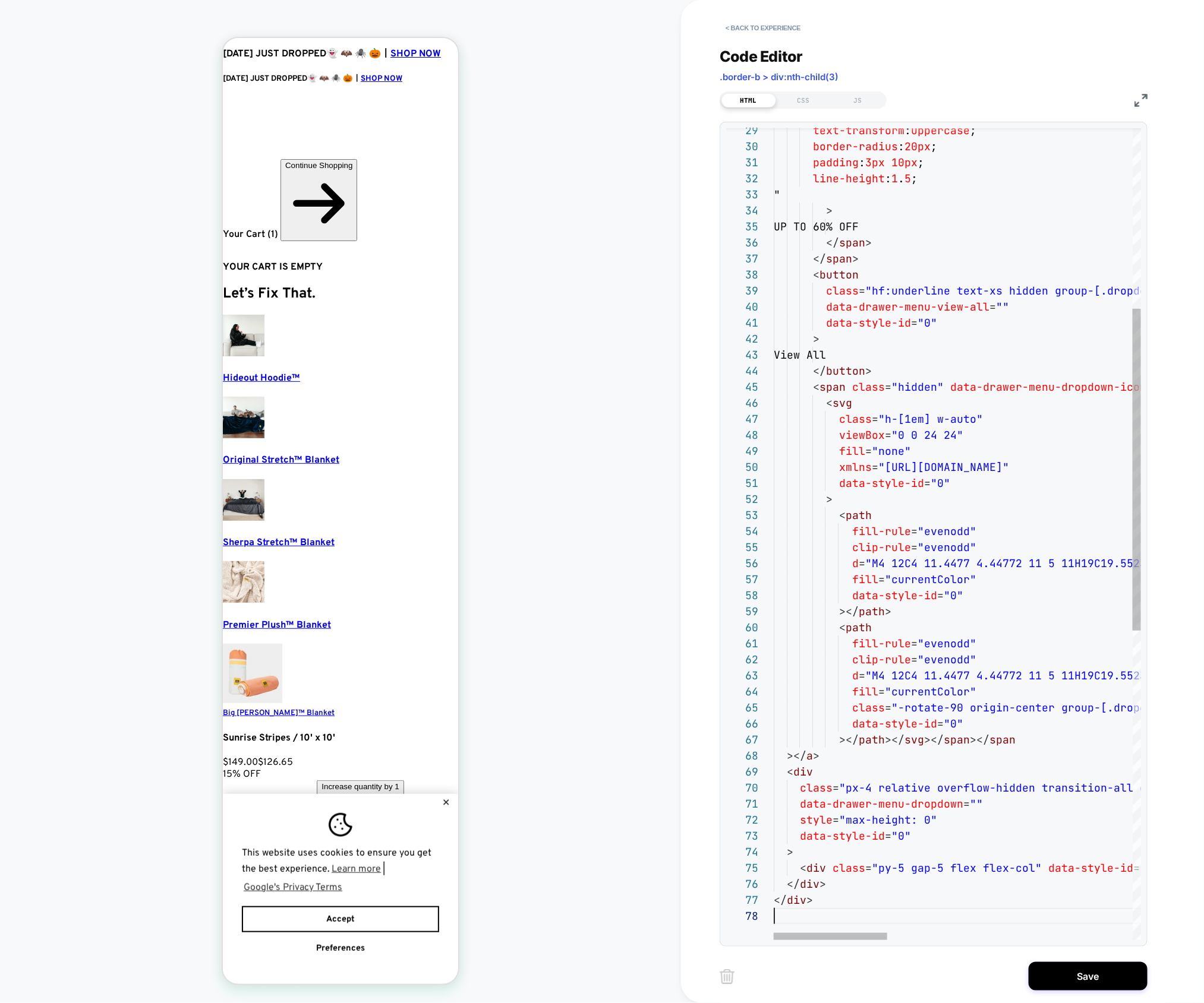
scroll to position [113, 0]
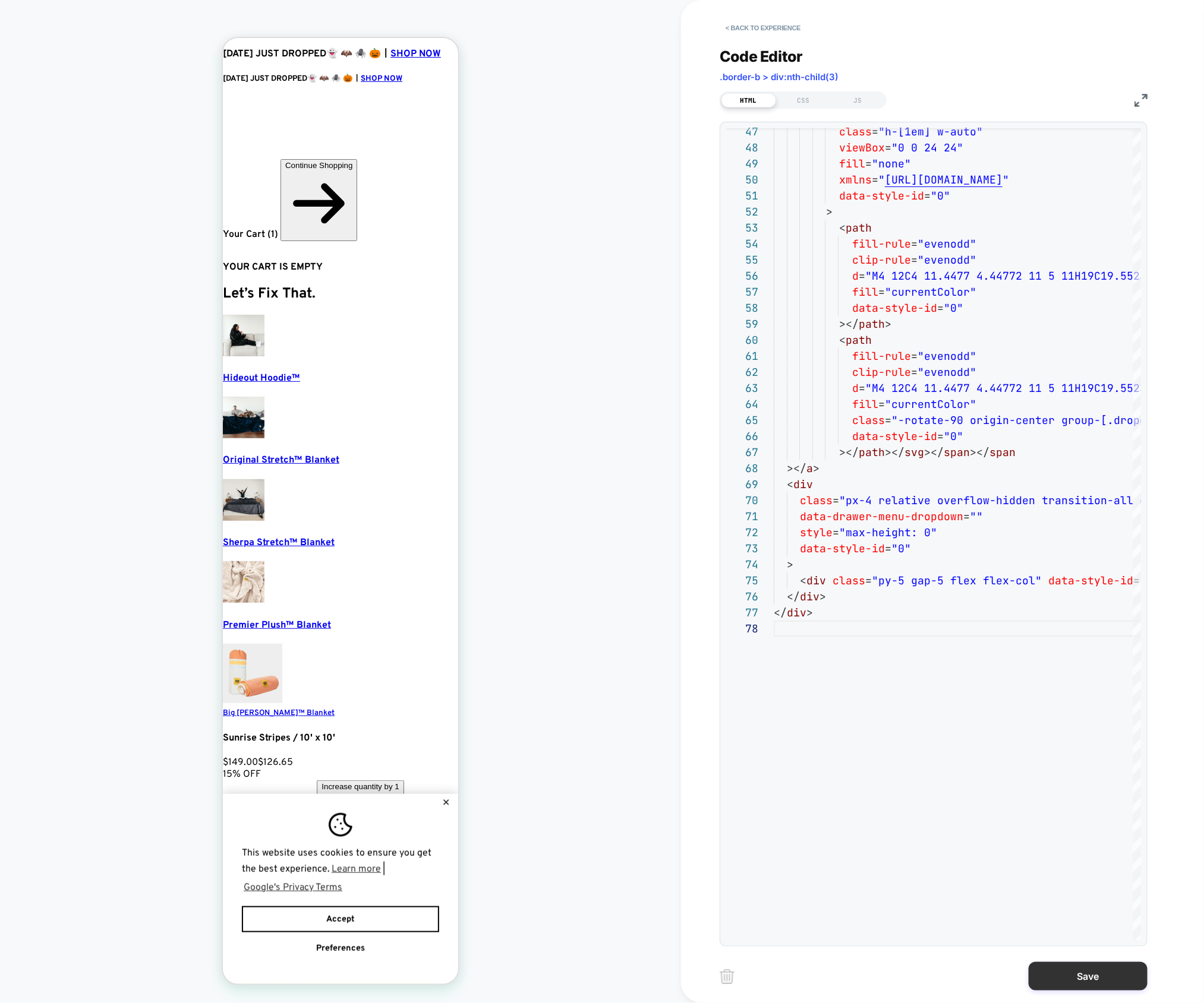
click at [1061, 985] on button "Save" at bounding box center [1088, 976] width 118 height 29
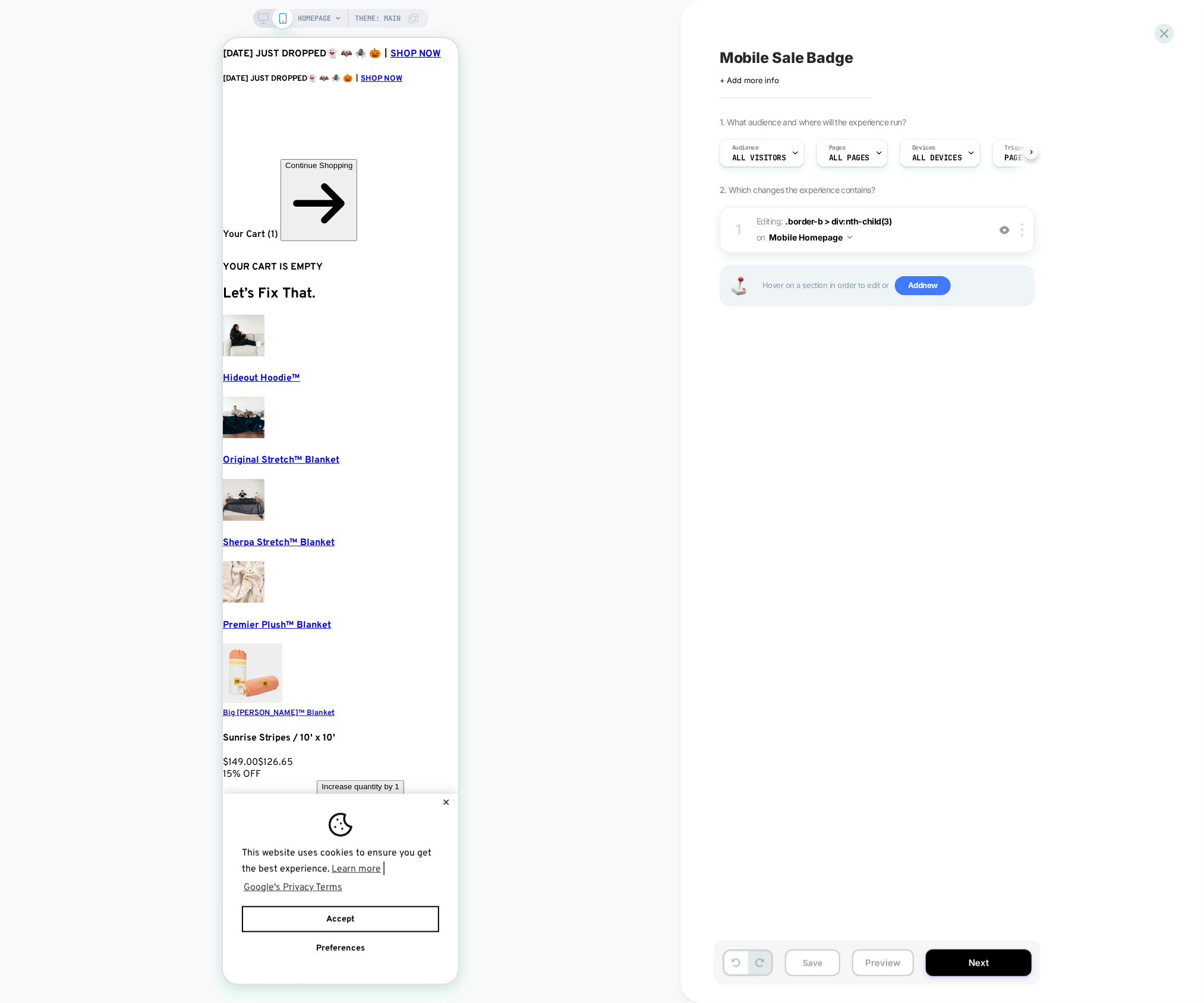
scroll to position [0, 0]
click at [844, 240] on button "Mobile Homepage" at bounding box center [810, 237] width 83 height 17
click at [810, 420] on div "Mobile All Pages" at bounding box center [810, 417] width 144 height 26
click at [991, 964] on button "Next" at bounding box center [978, 963] width 106 height 27
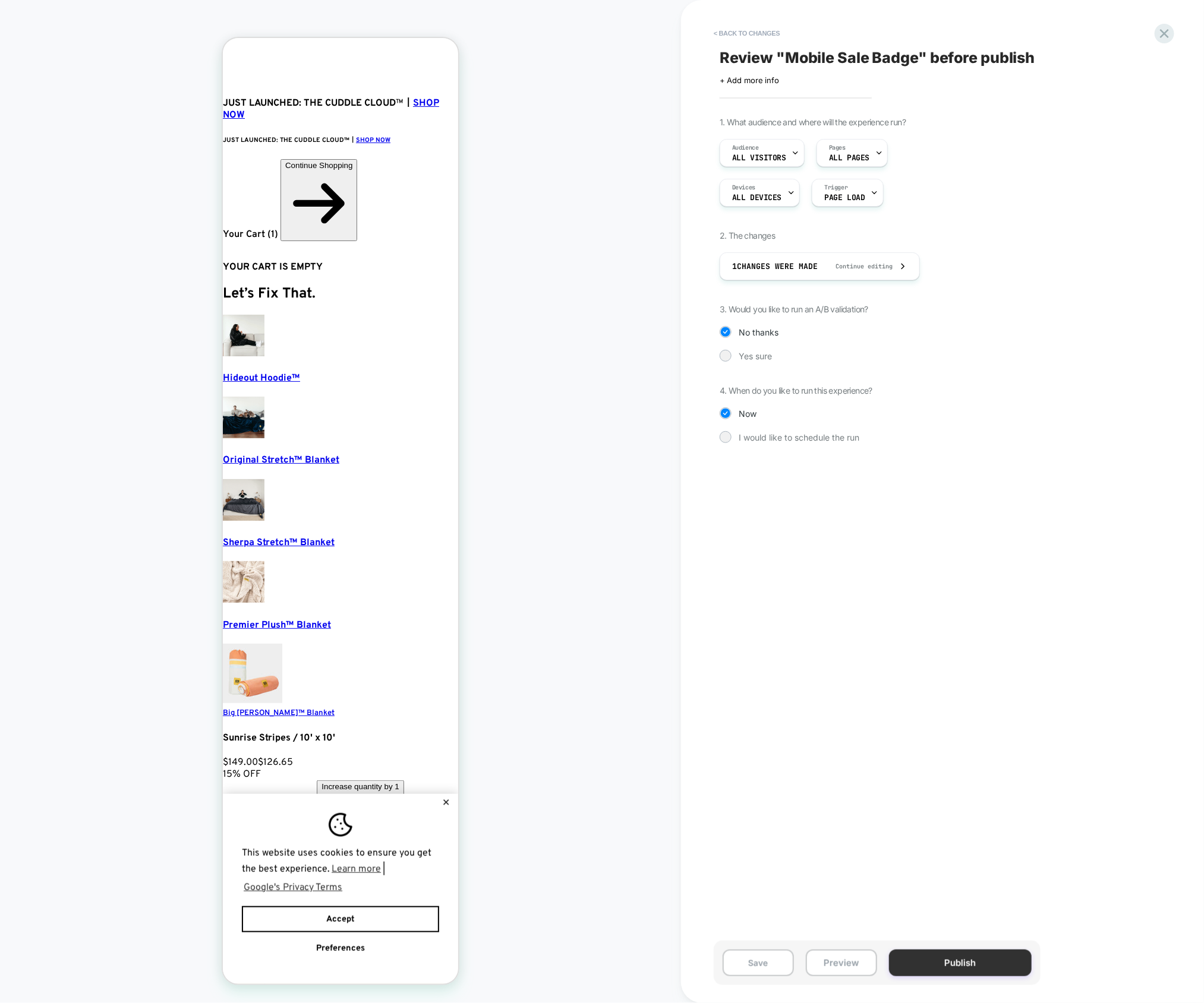
click at [958, 958] on button "Publish" at bounding box center [960, 963] width 143 height 27
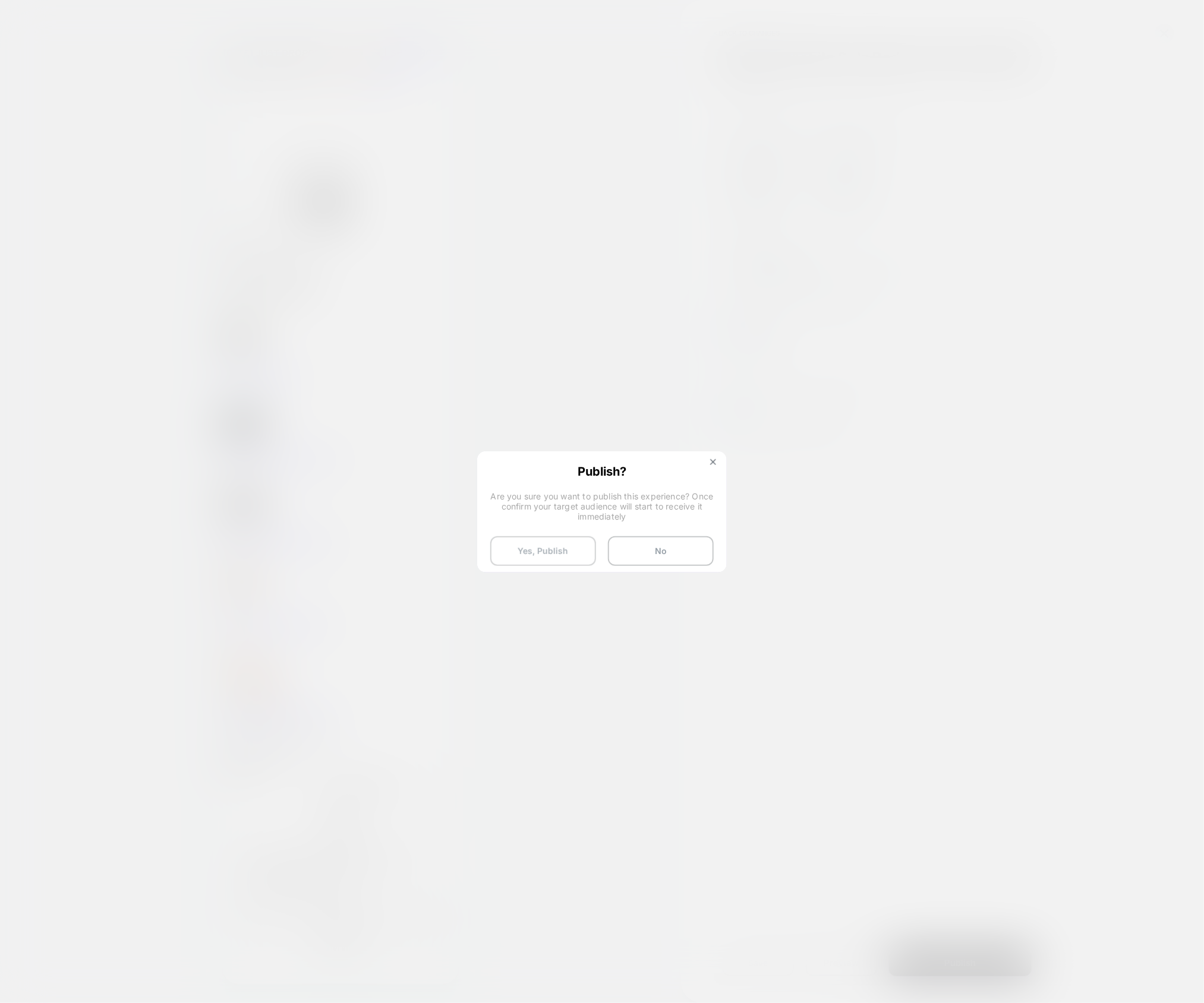
click at [559, 557] on button "Yes, Publish" at bounding box center [543, 551] width 106 height 30
